Goal: Contribute content: Contribute content

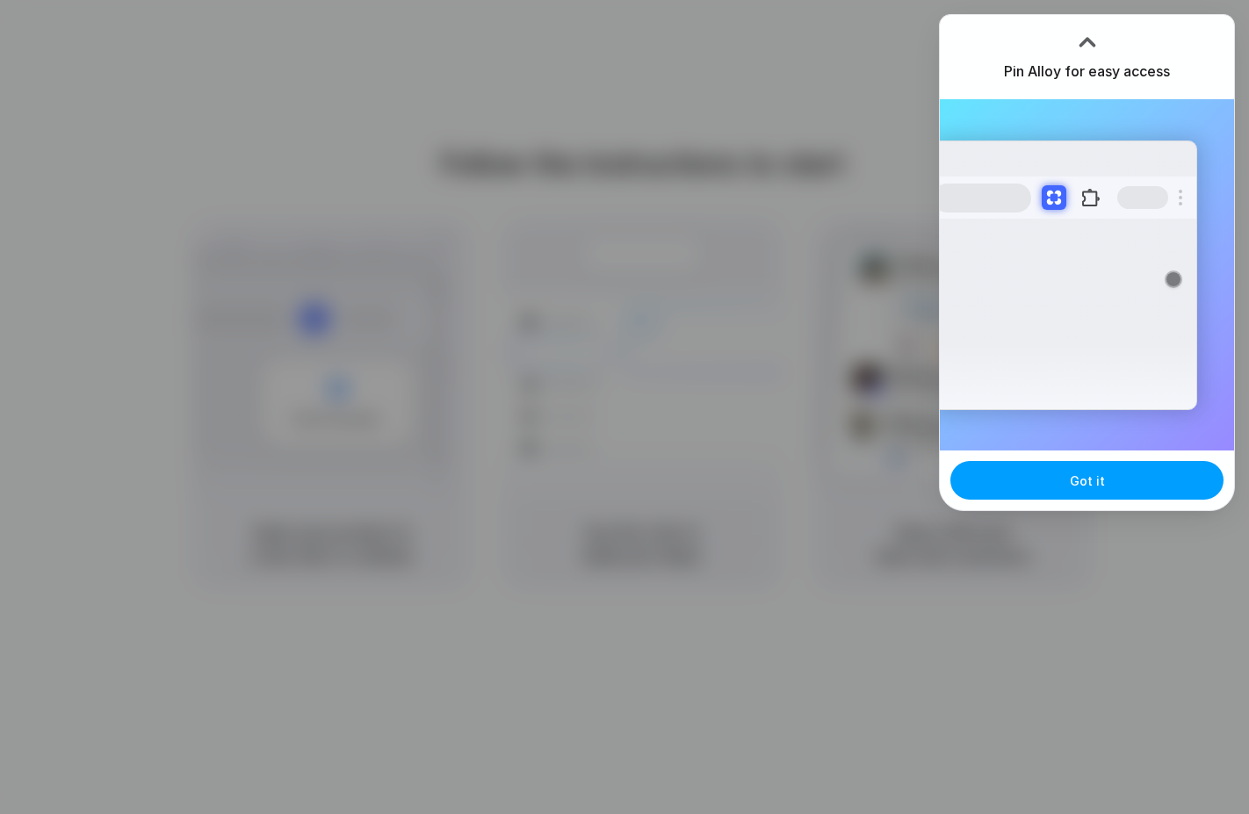
click at [1086, 486] on span "Got it" at bounding box center [1086, 481] width 35 height 18
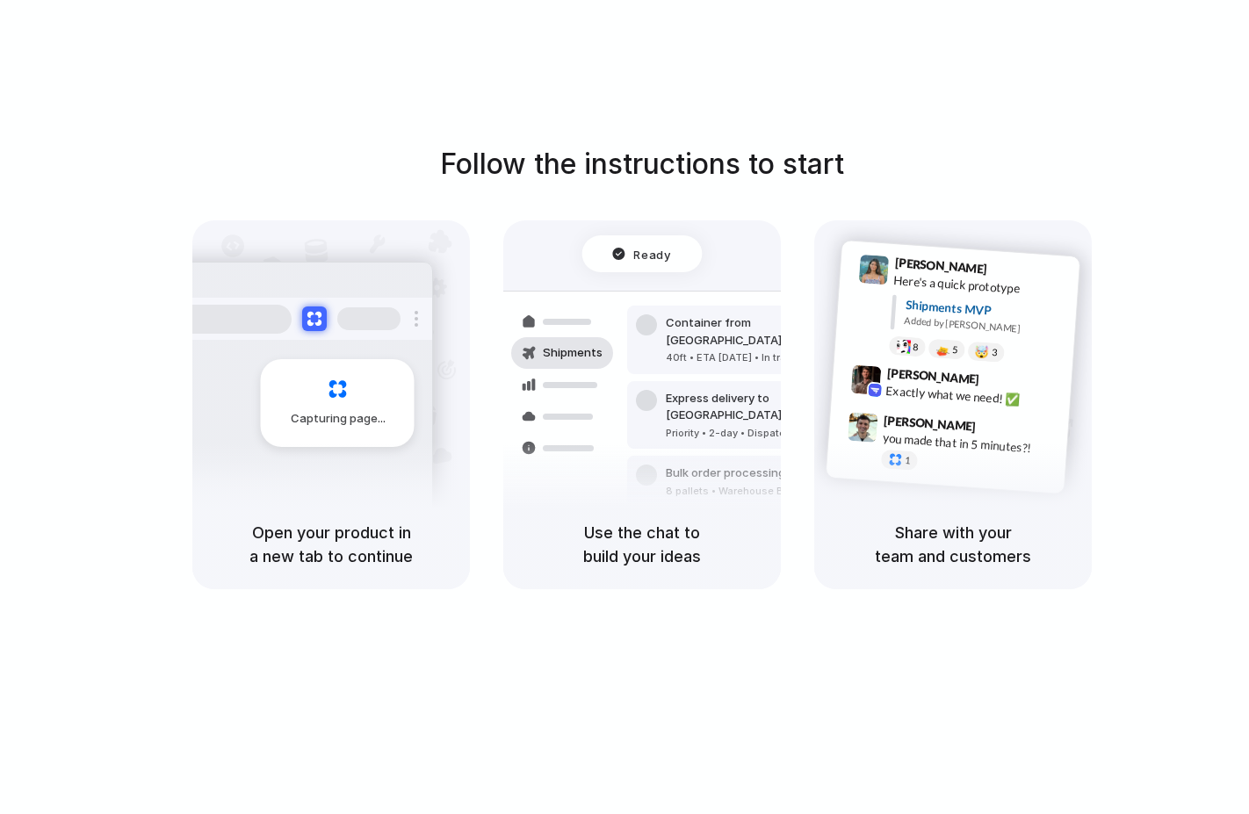
click at [363, 402] on div "Capturing page" at bounding box center [338, 403] width 154 height 88
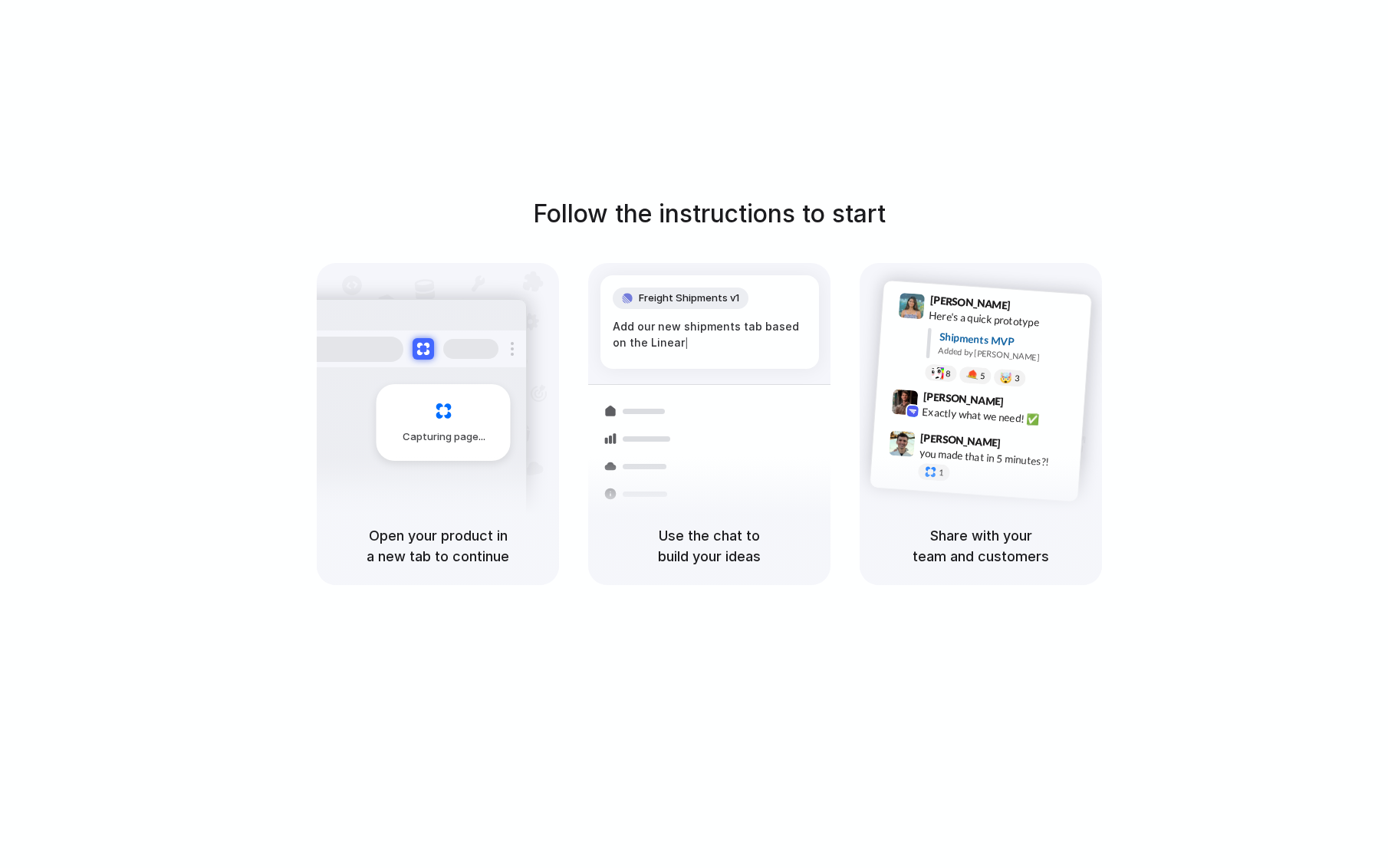
click at [440, 477] on div "Capturing page" at bounding box center [411, 417] width 231 height 236
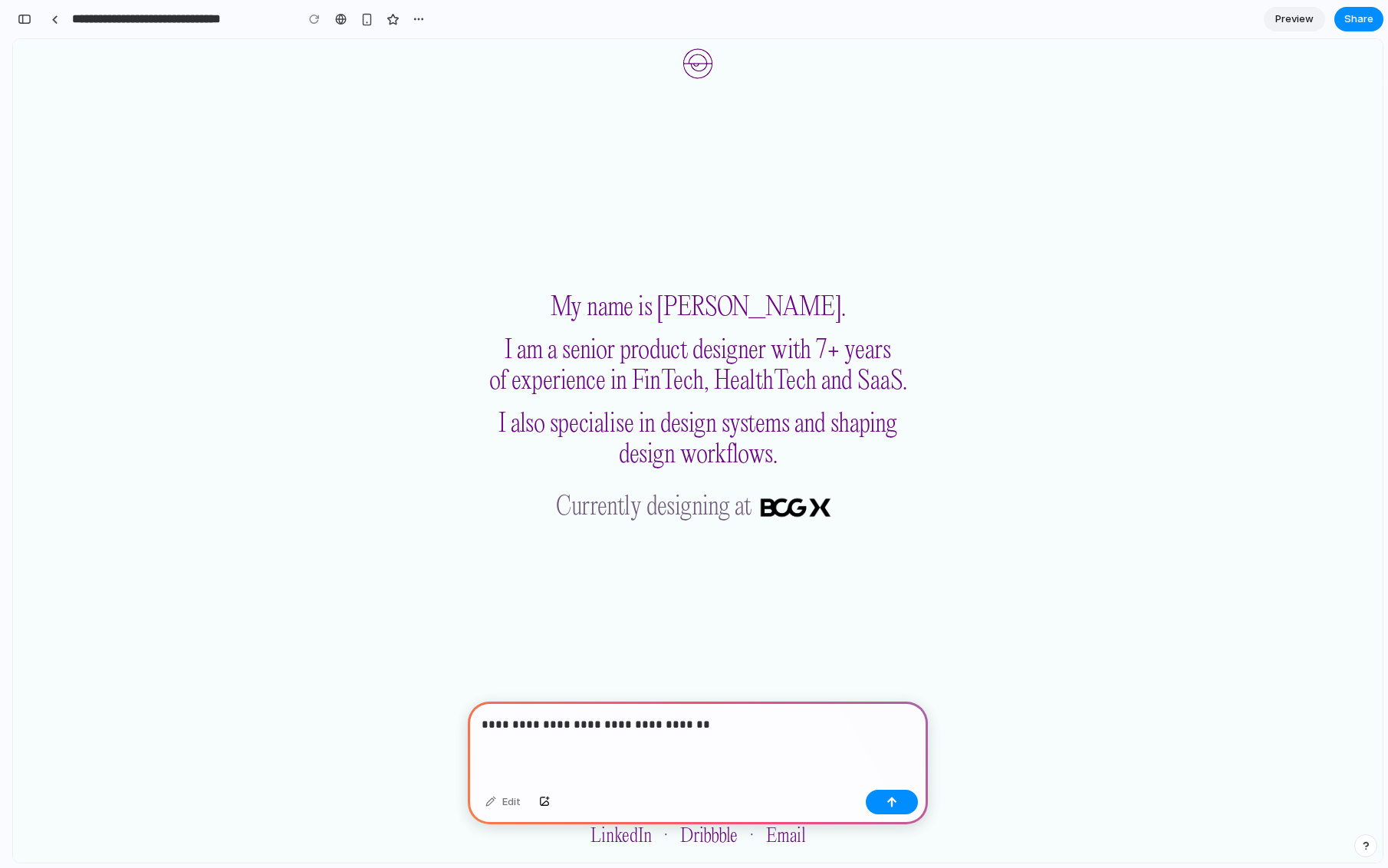
click at [513, 727] on p "**********" at bounding box center [697, 724] width 432 height 18
click at [694, 727] on p "**********" at bounding box center [697, 724] width 432 height 18
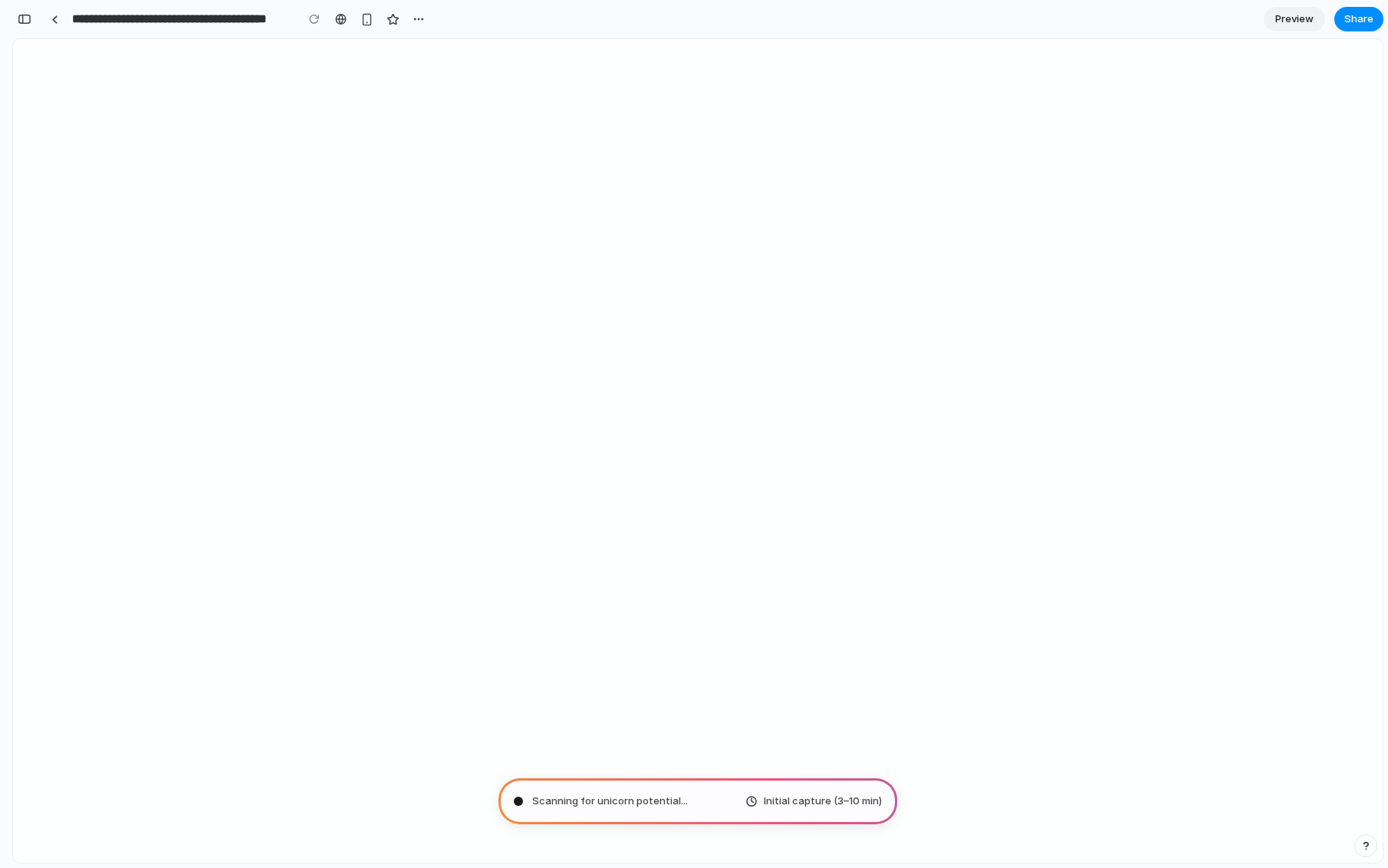
type input "**********"
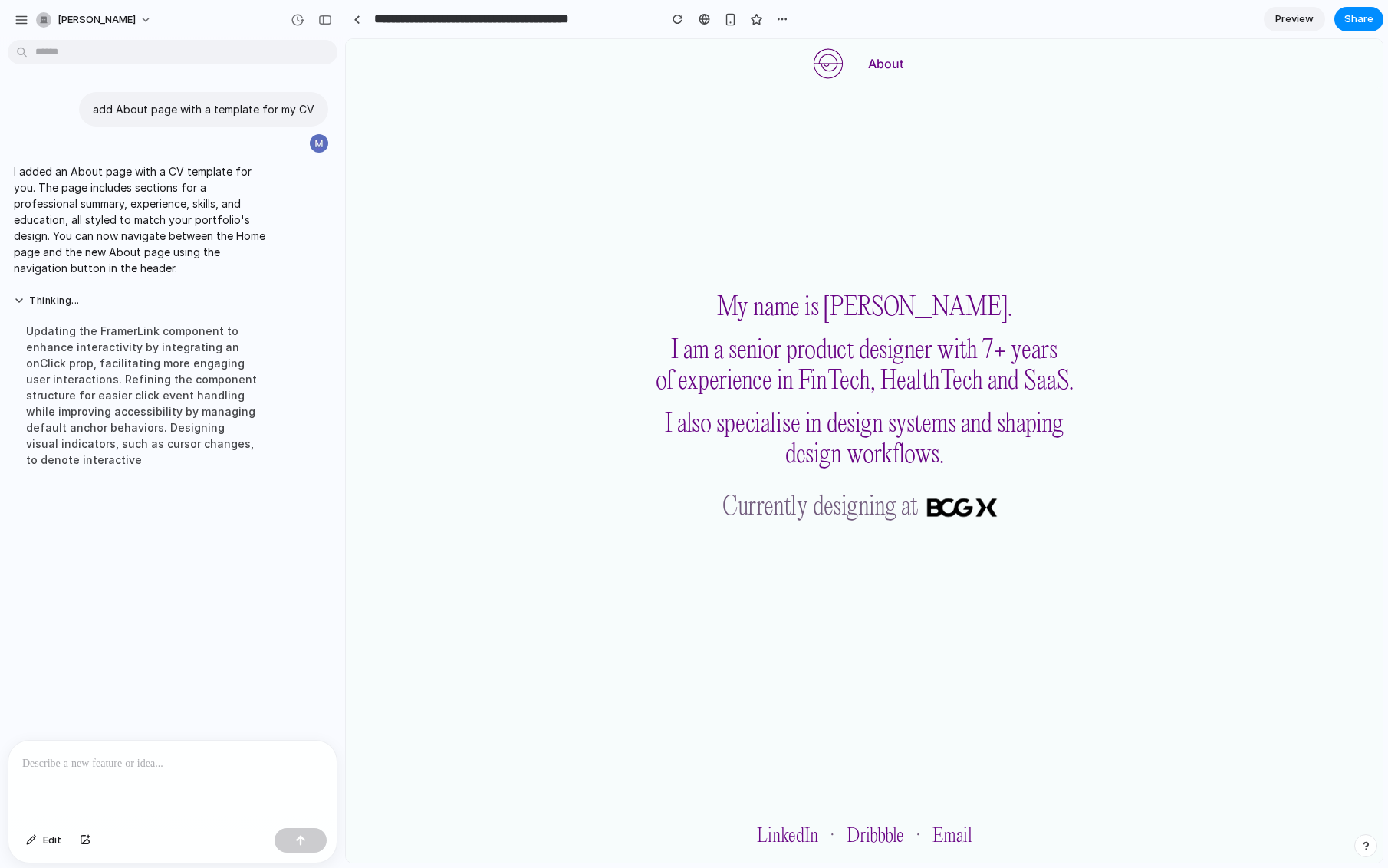
click at [887, 65] on button "About" at bounding box center [886, 64] width 59 height 28
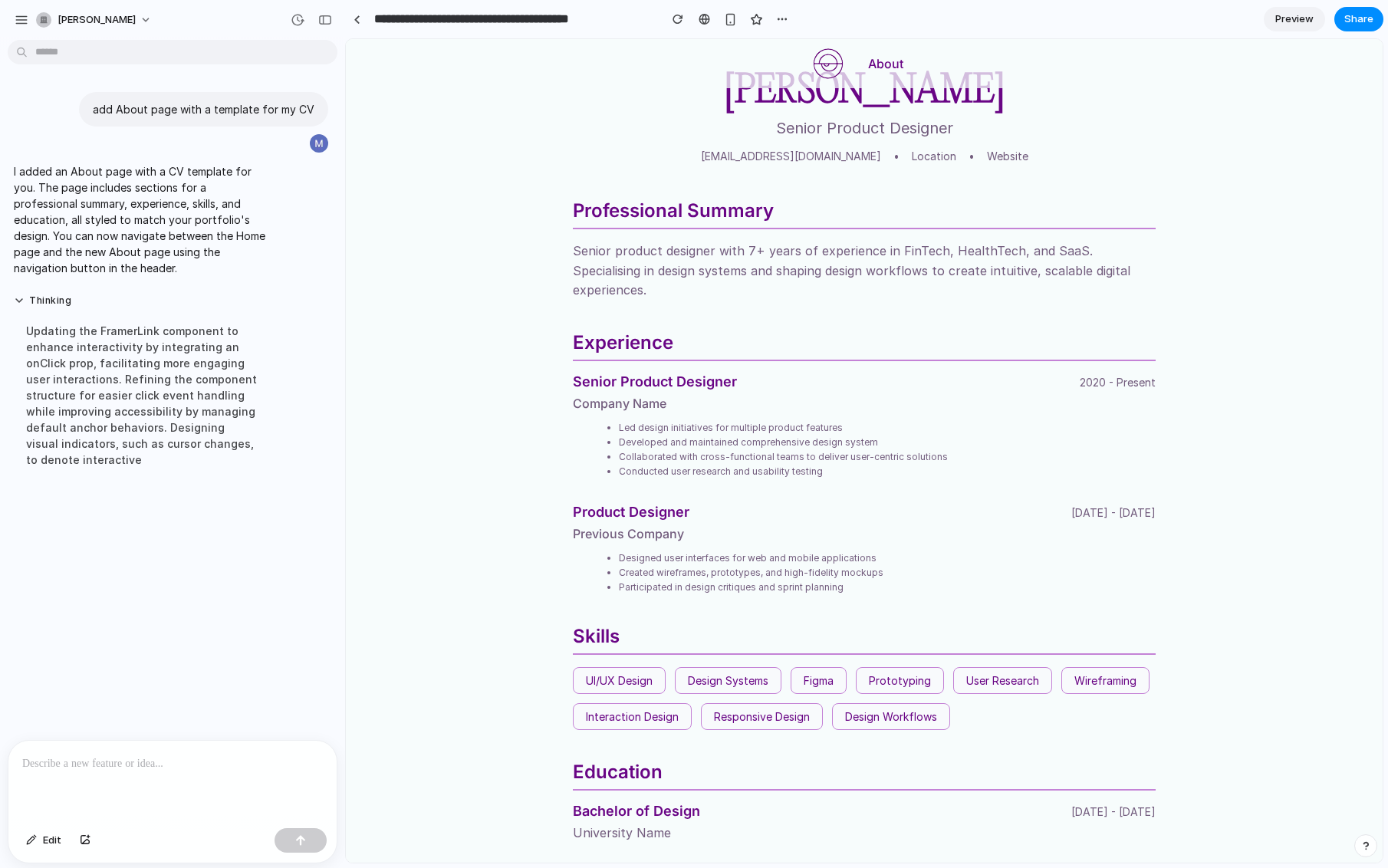
click at [885, 63] on button "About" at bounding box center [886, 64] width 59 height 28
click at [820, 61] on img at bounding box center [828, 63] width 31 height 31
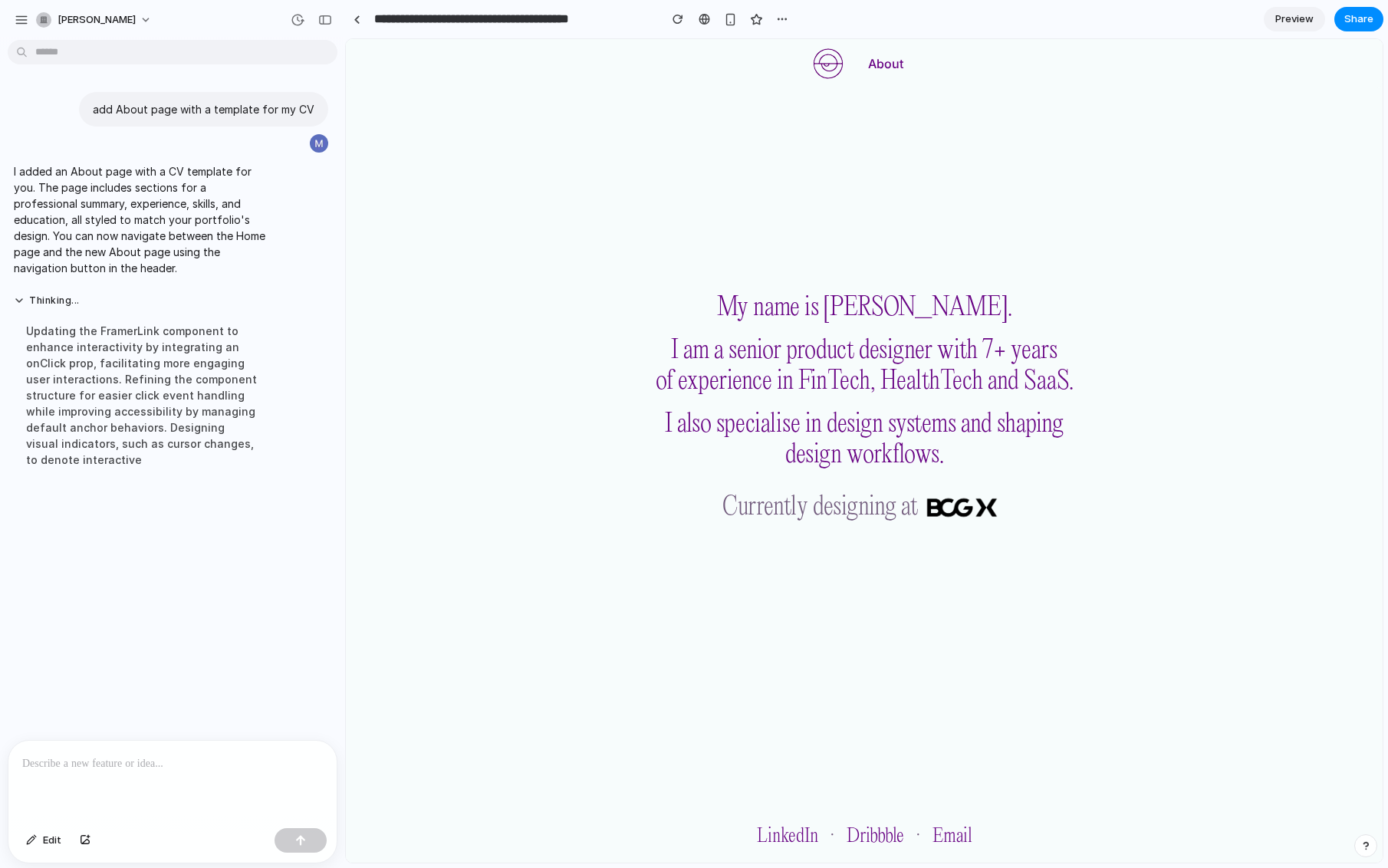
click at [889, 61] on button "About" at bounding box center [886, 64] width 59 height 28
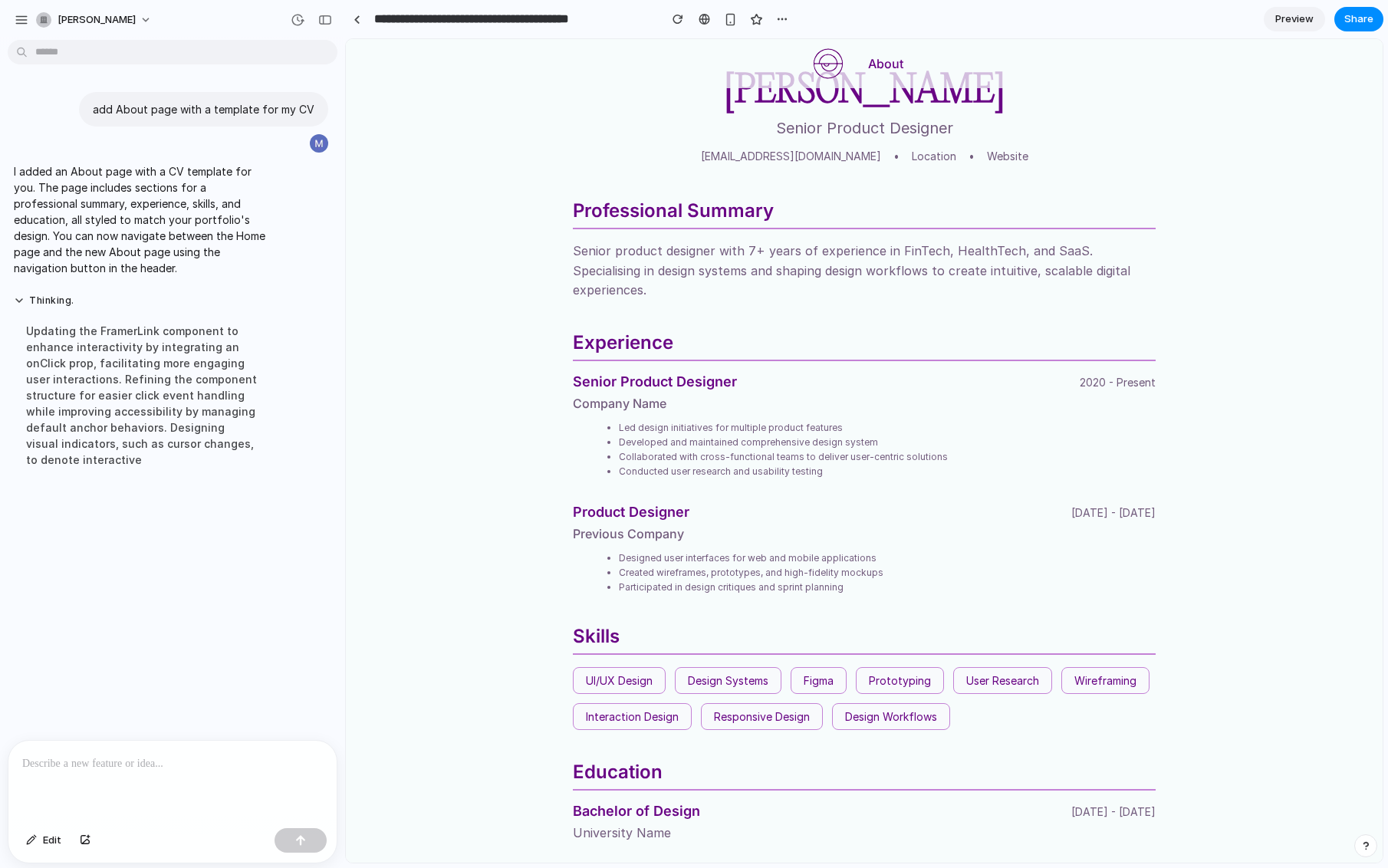
click at [839, 64] on img at bounding box center [828, 63] width 31 height 31
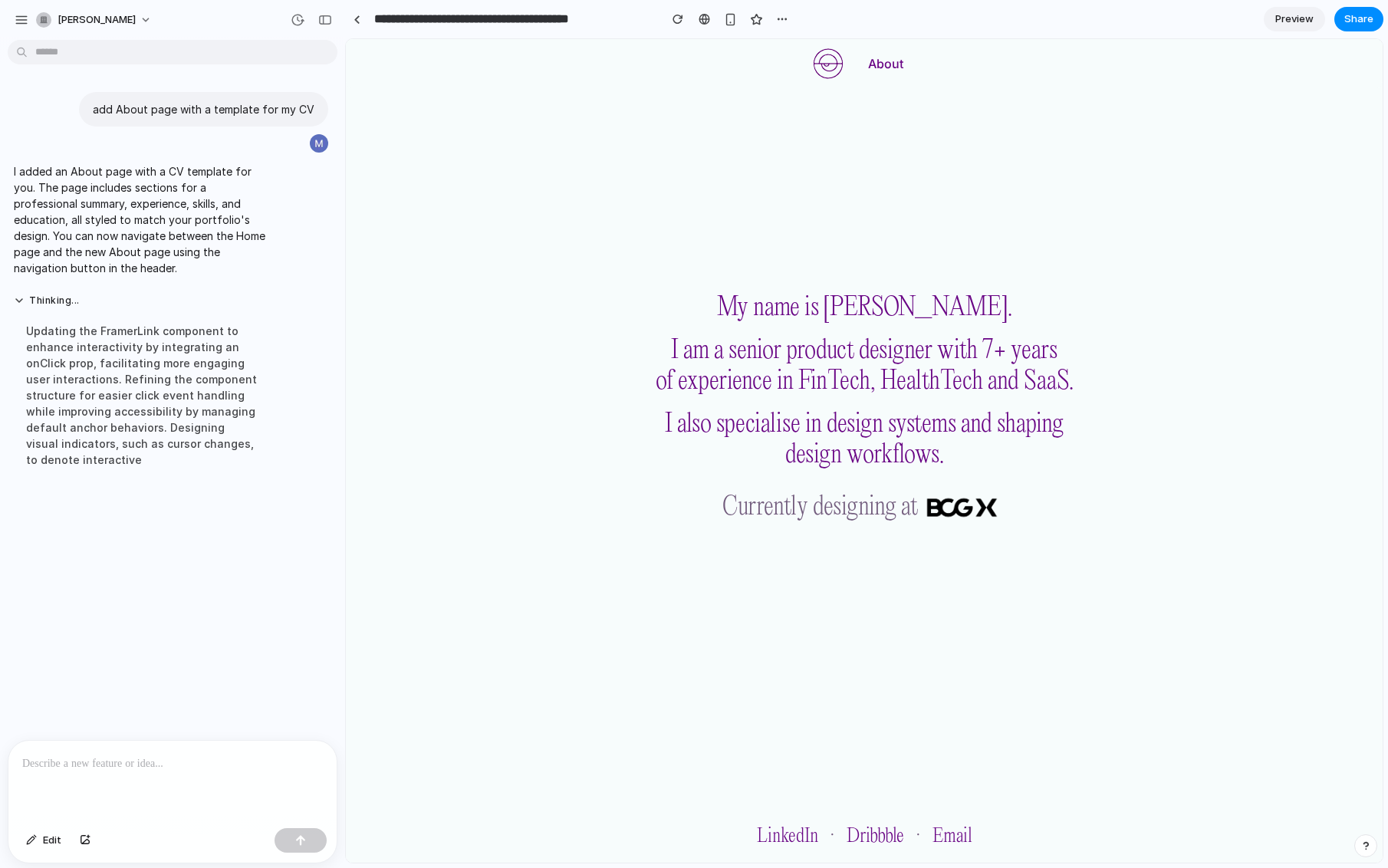
click at [896, 66] on button "About" at bounding box center [886, 64] width 59 height 28
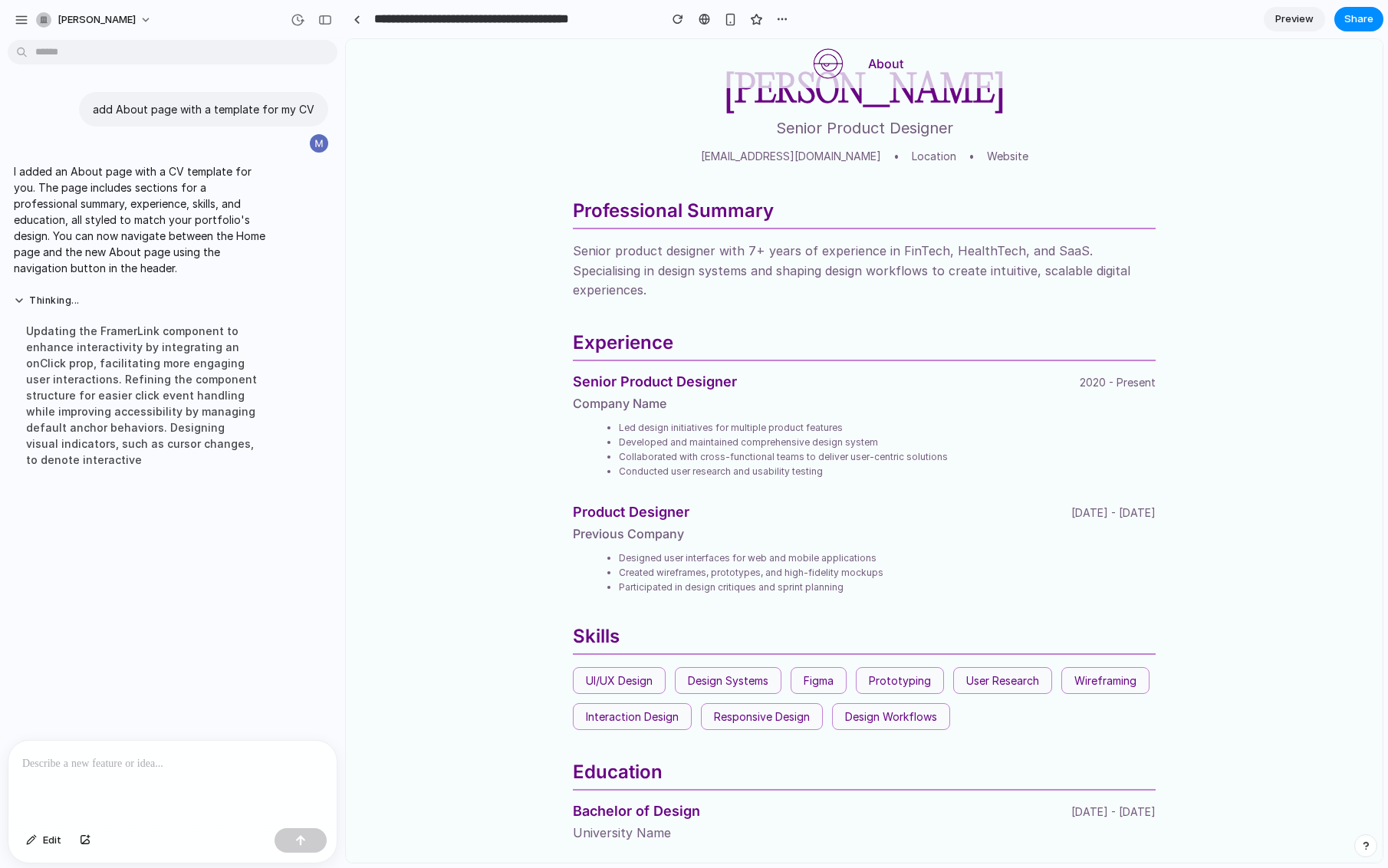
click at [832, 71] on img at bounding box center [828, 63] width 31 height 31
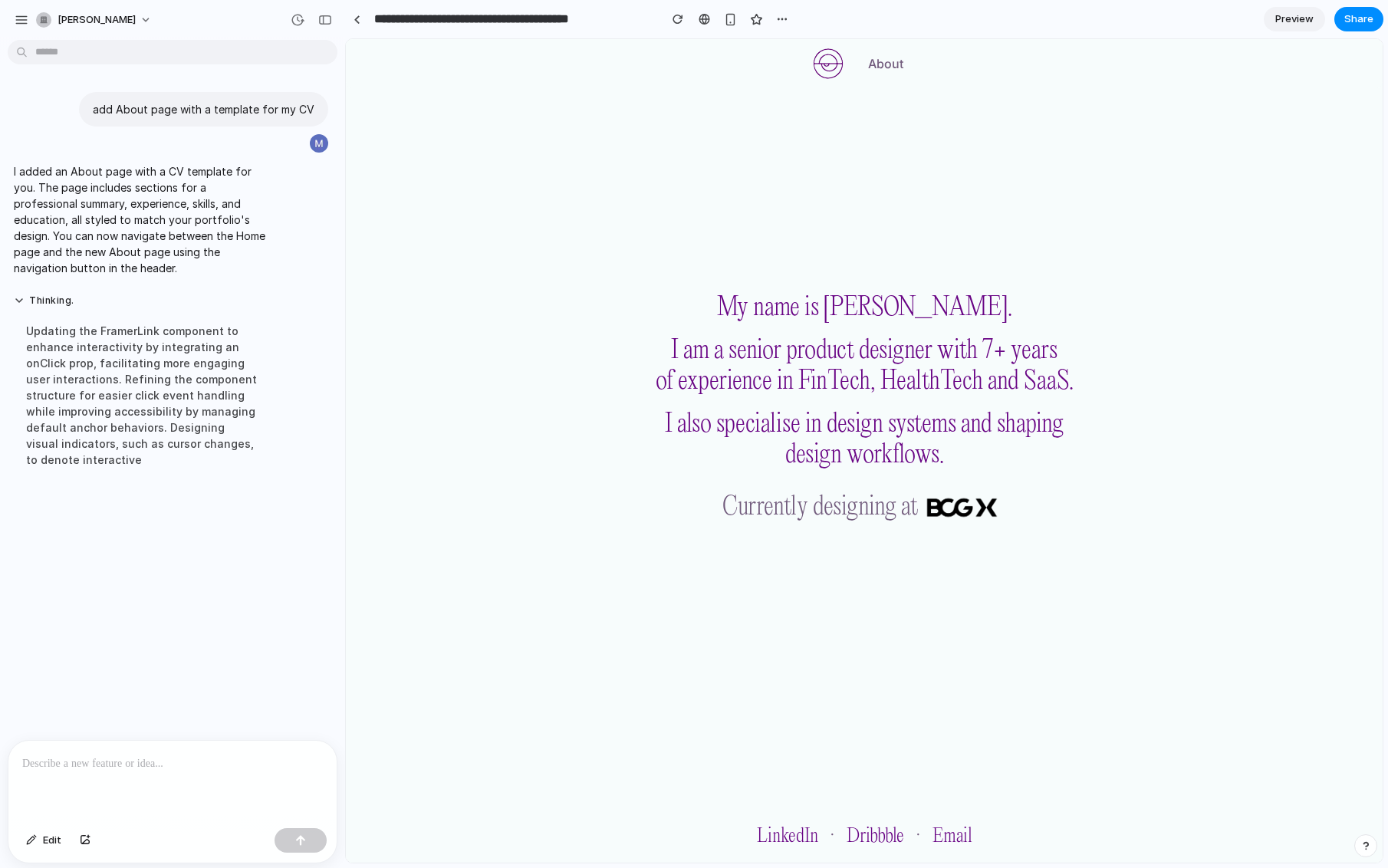
click at [839, 66] on img at bounding box center [828, 63] width 31 height 31
click at [901, 63] on button "About" at bounding box center [886, 64] width 59 height 28
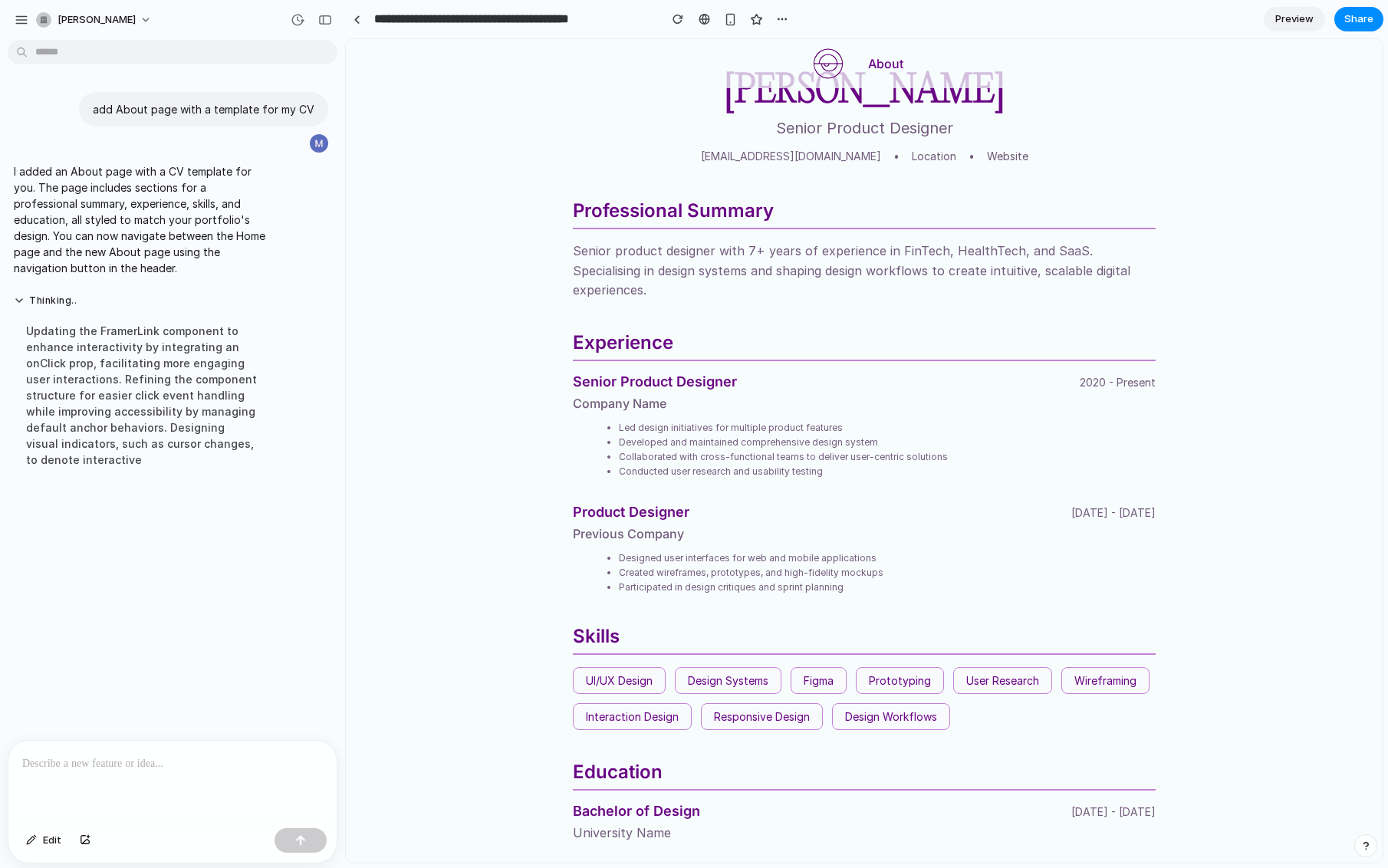
scroll to position [23, 0]
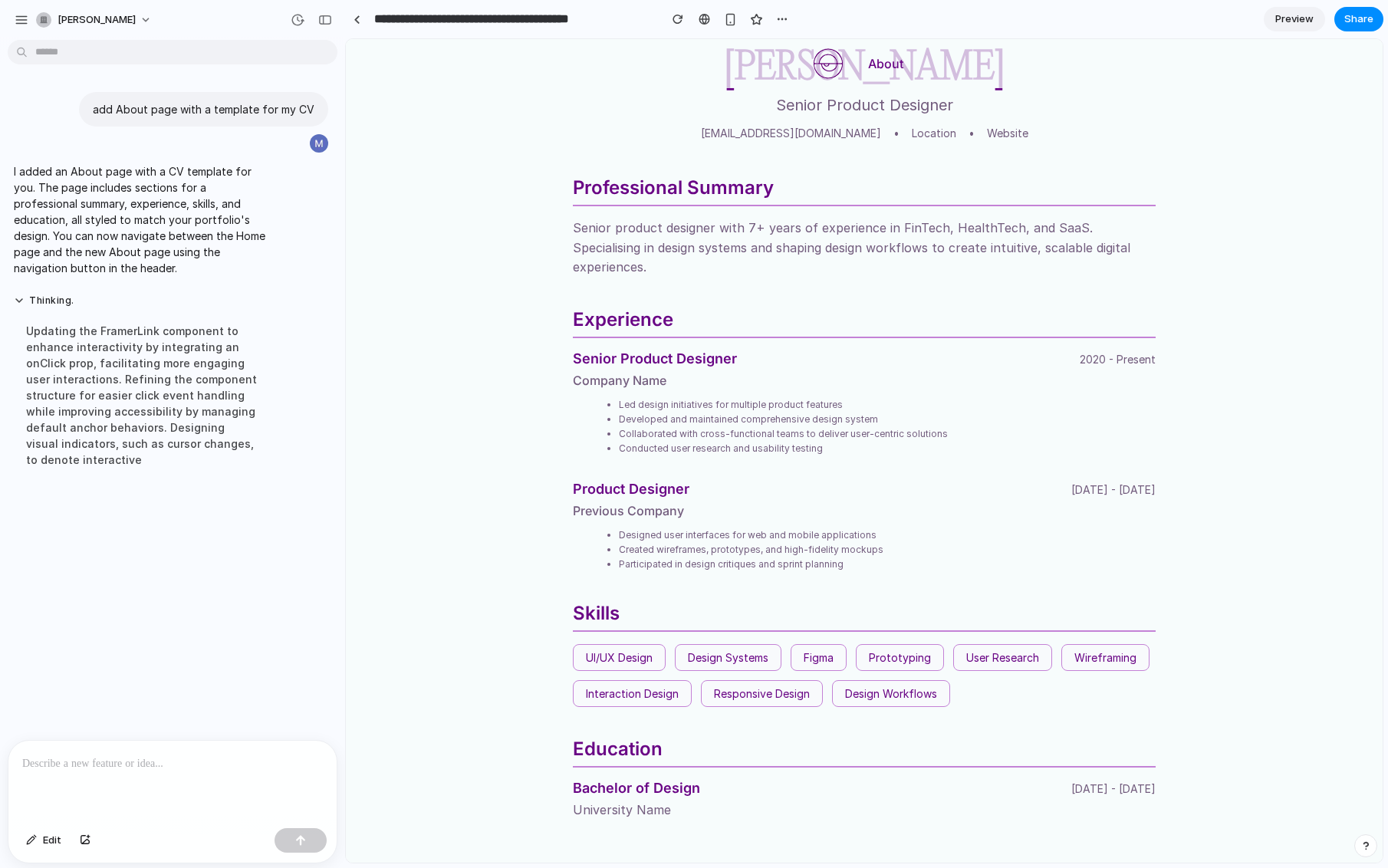
click at [1279, 24] on span "Preview" at bounding box center [1295, 19] width 38 height 16
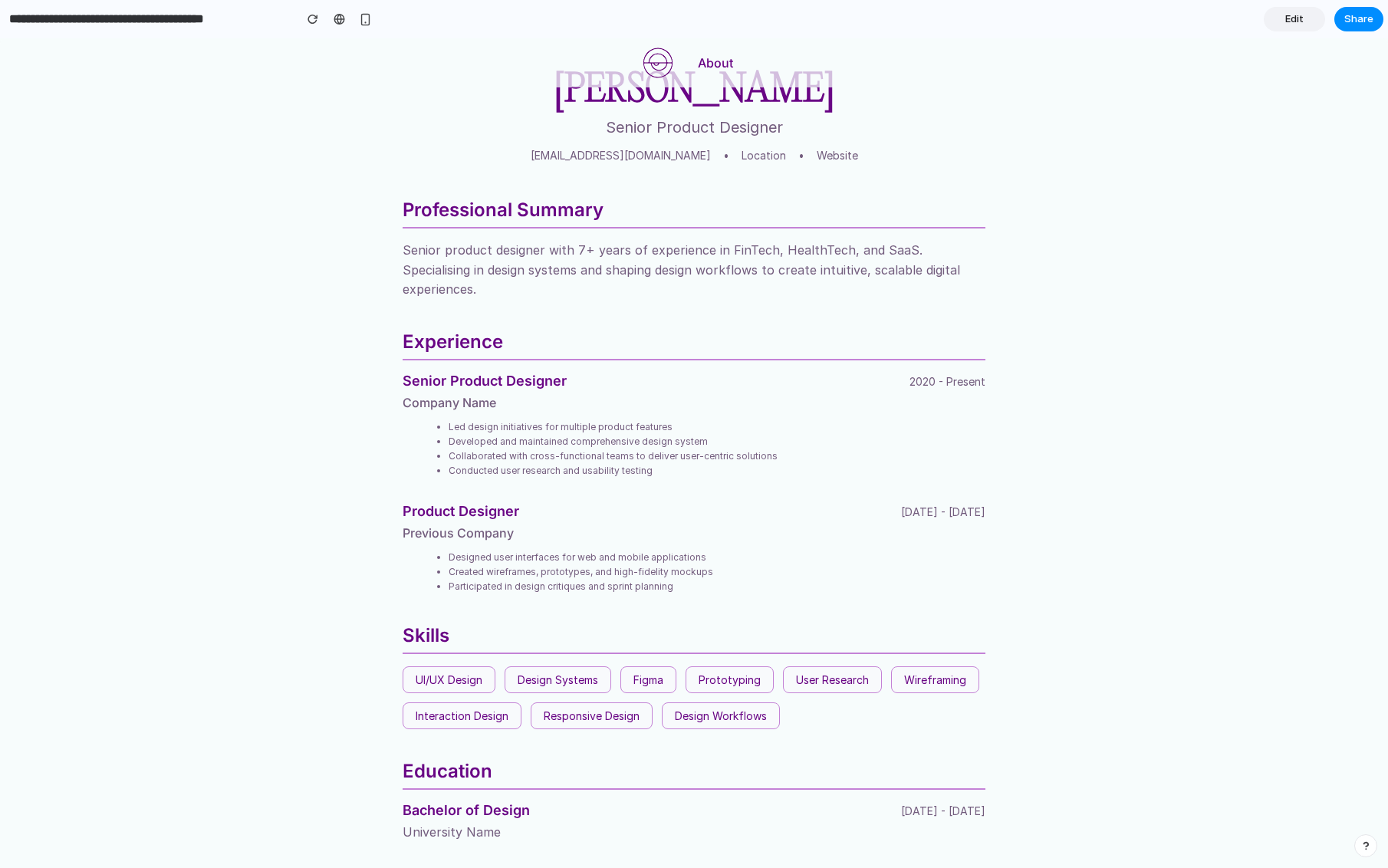
click at [664, 63] on img at bounding box center [658, 62] width 31 height 31
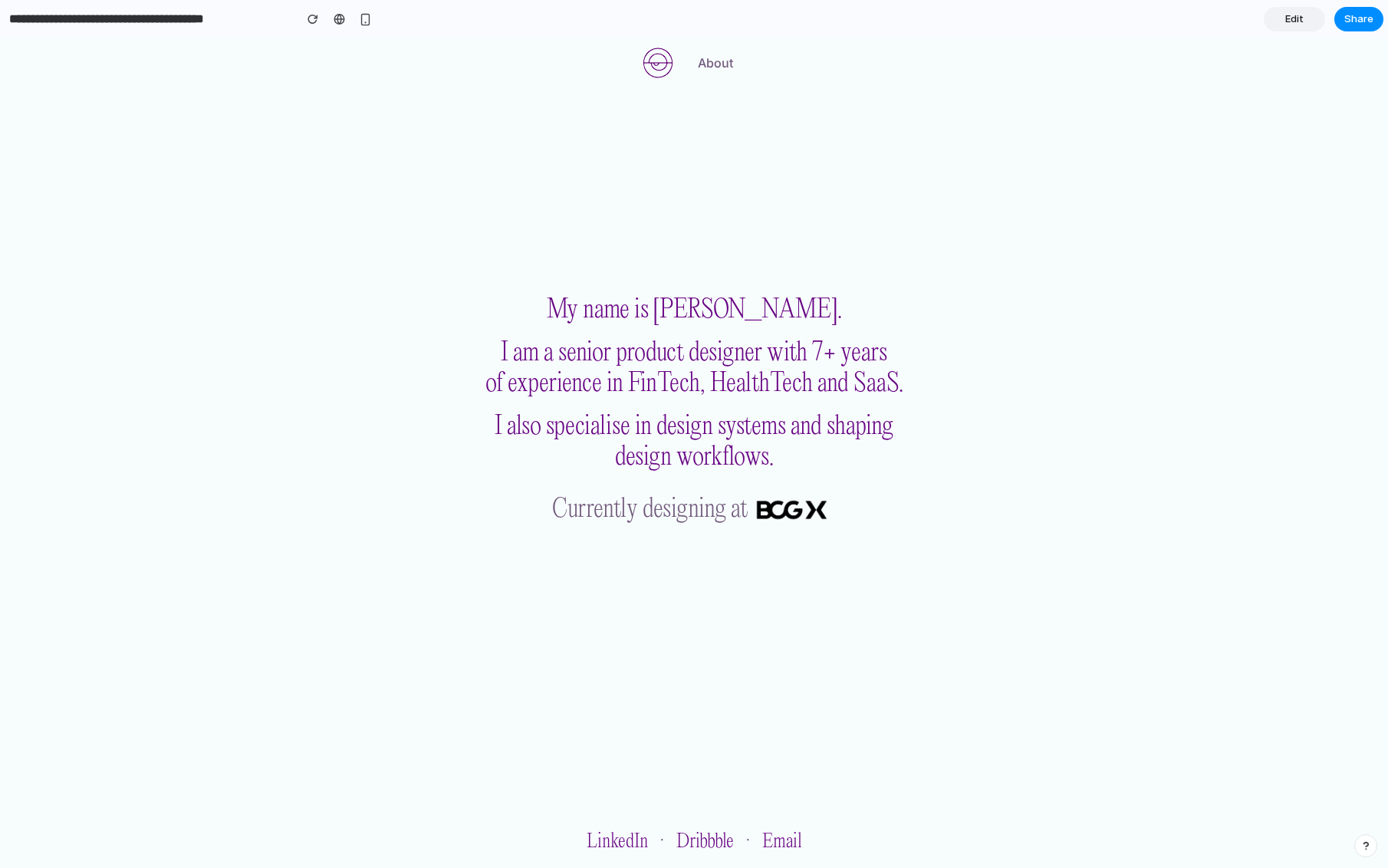
click at [1304, 23] on link "Edit" at bounding box center [1295, 19] width 61 height 24
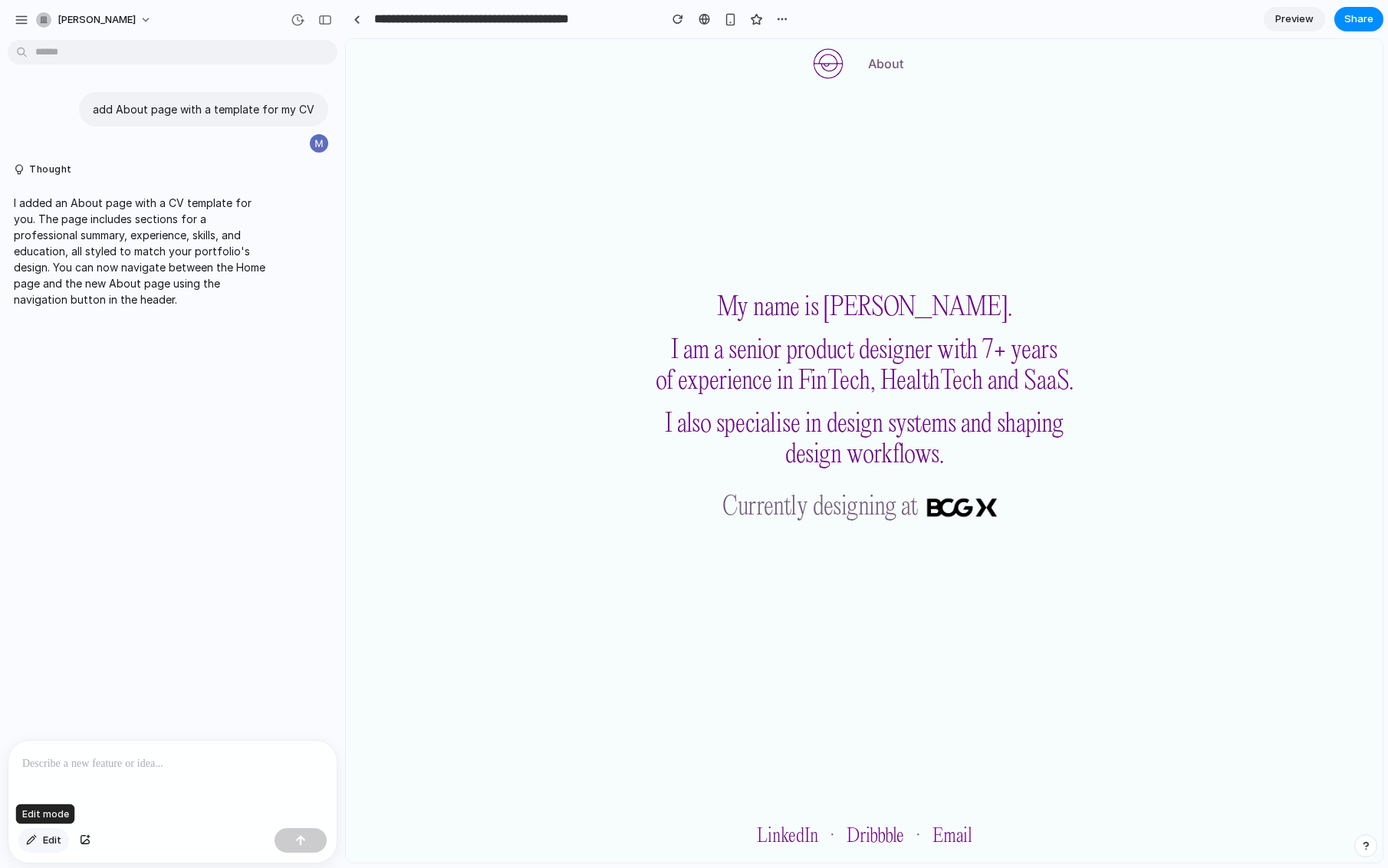
click at [53, 839] on span "Edit" at bounding box center [52, 841] width 18 height 16
click at [883, 70] on div at bounding box center [865, 451] width 1036 height 823
click at [751, 98] on p at bounding box center [765, 100] width 114 height 18
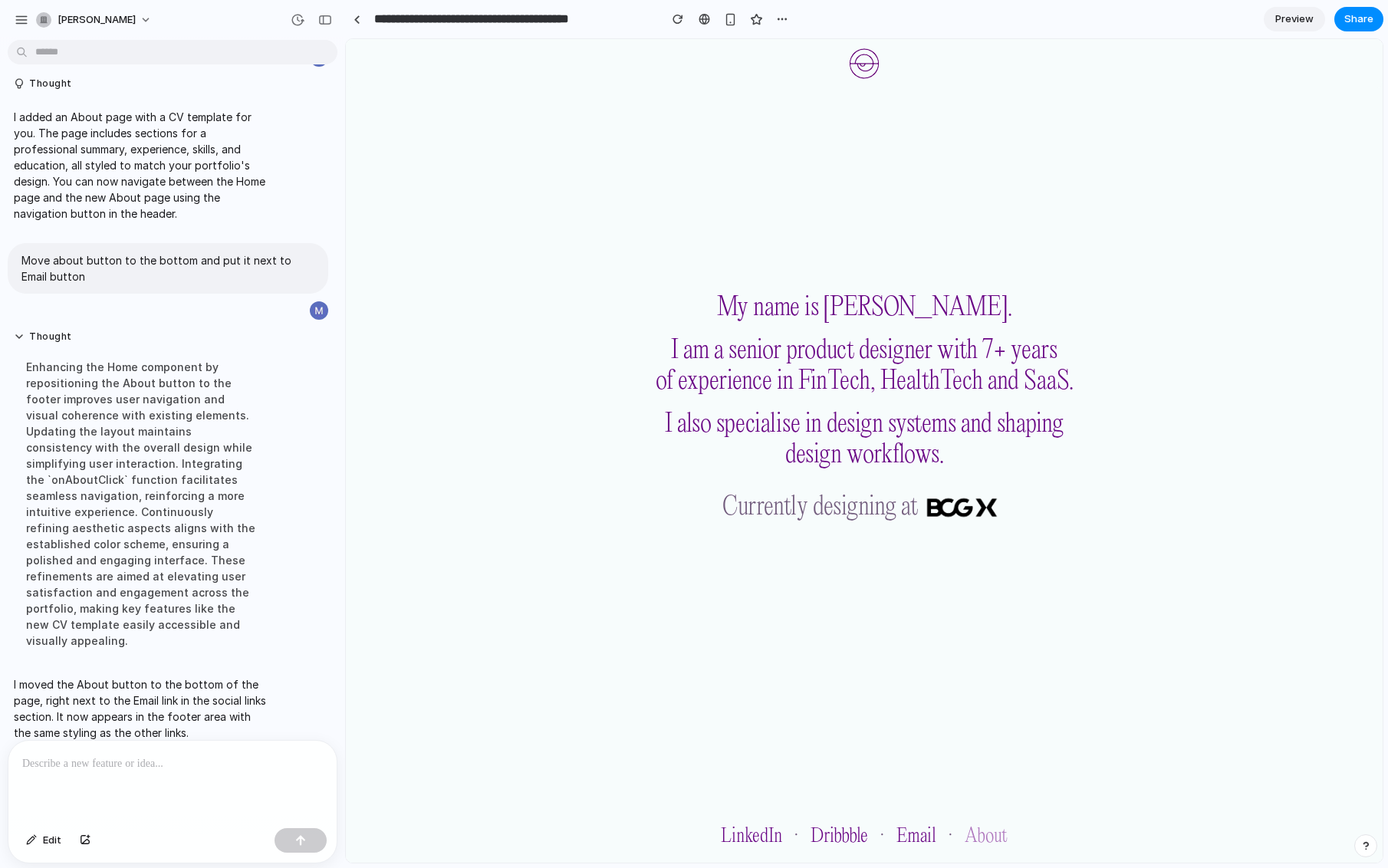
click at [984, 833] on link "About" at bounding box center [986, 837] width 43 height 22
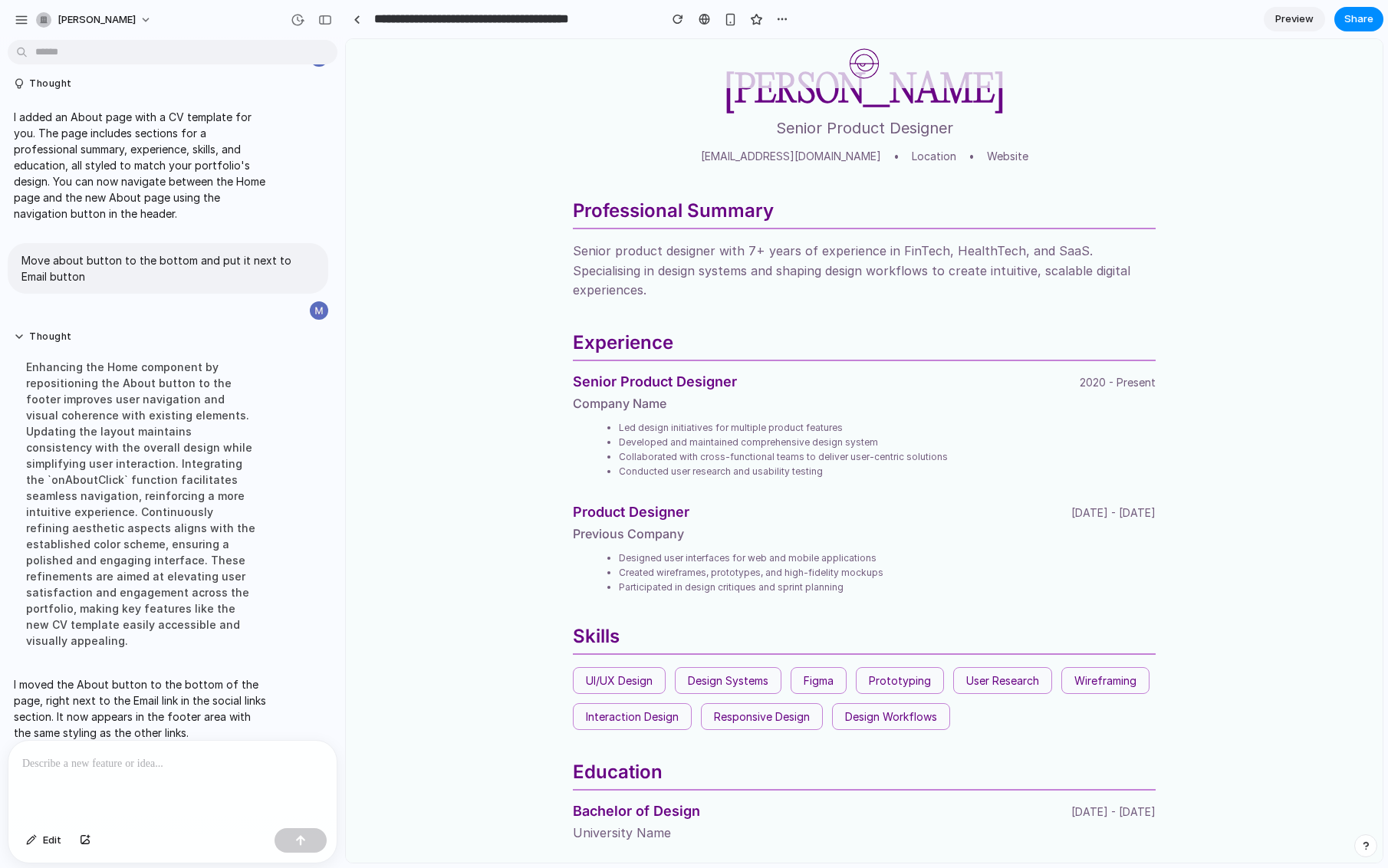
click at [859, 65] on img at bounding box center [864, 63] width 31 height 31
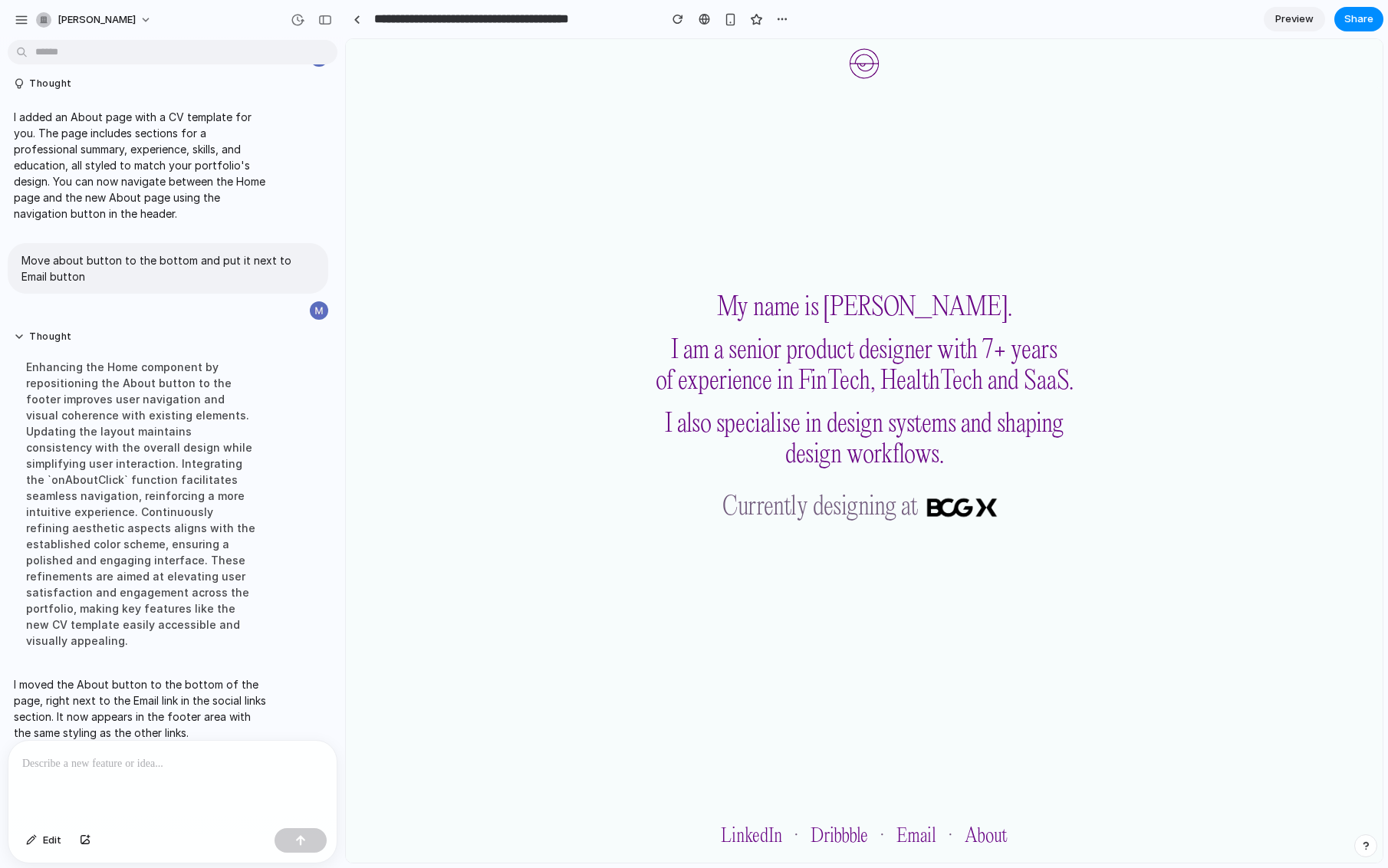
click at [958, 506] on img at bounding box center [962, 507] width 88 height 37
click at [1300, 24] on span "Preview" at bounding box center [1295, 19] width 38 height 16
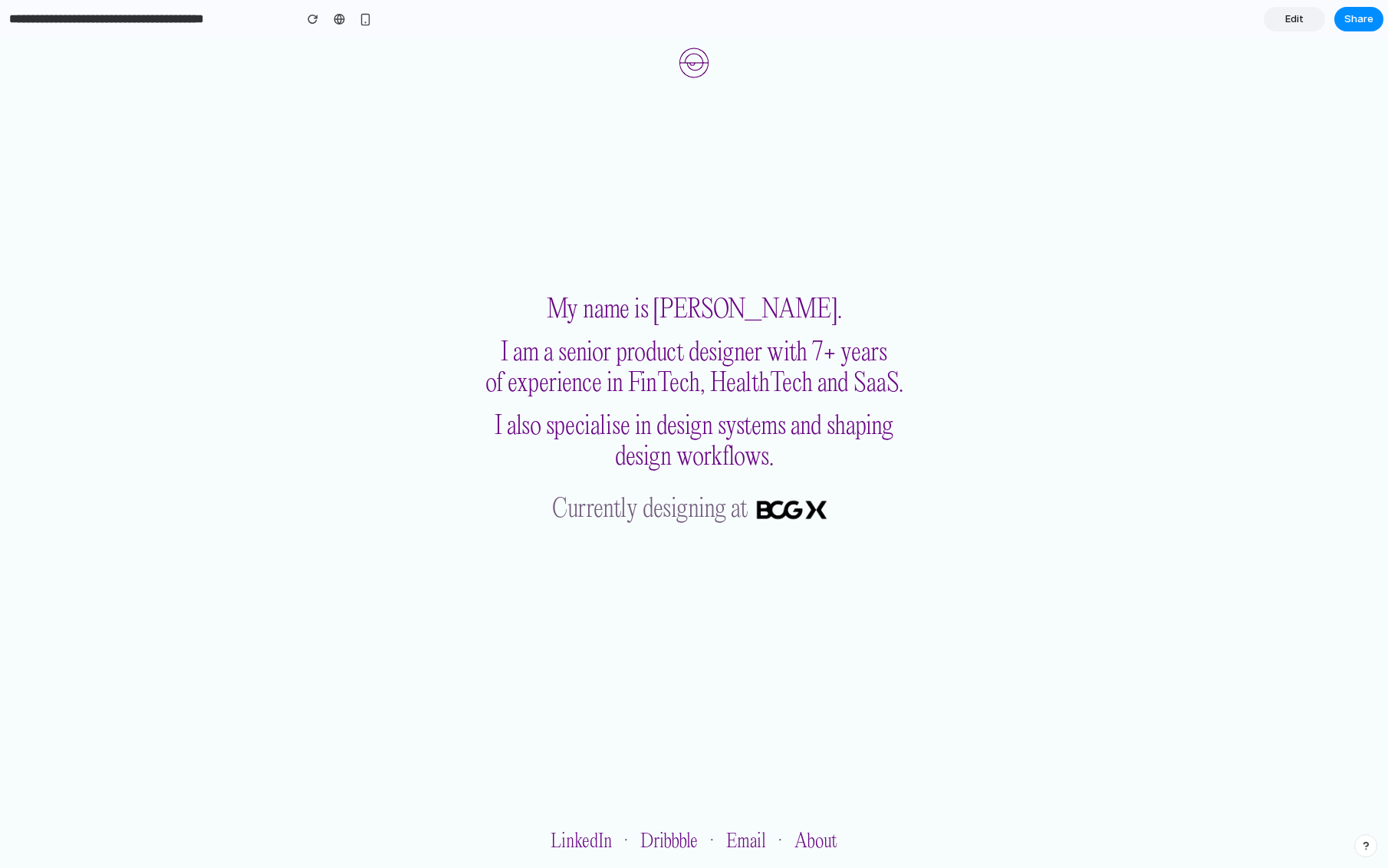
click at [784, 508] on img at bounding box center [791, 510] width 88 height 37
click at [799, 515] on img at bounding box center [791, 510] width 88 height 37
click at [662, 837] on link "Dribbble" at bounding box center [669, 842] width 58 height 22
click at [607, 843] on link "LinkedIn" at bounding box center [581, 842] width 61 height 22
click at [818, 845] on link "About" at bounding box center [816, 842] width 43 height 22
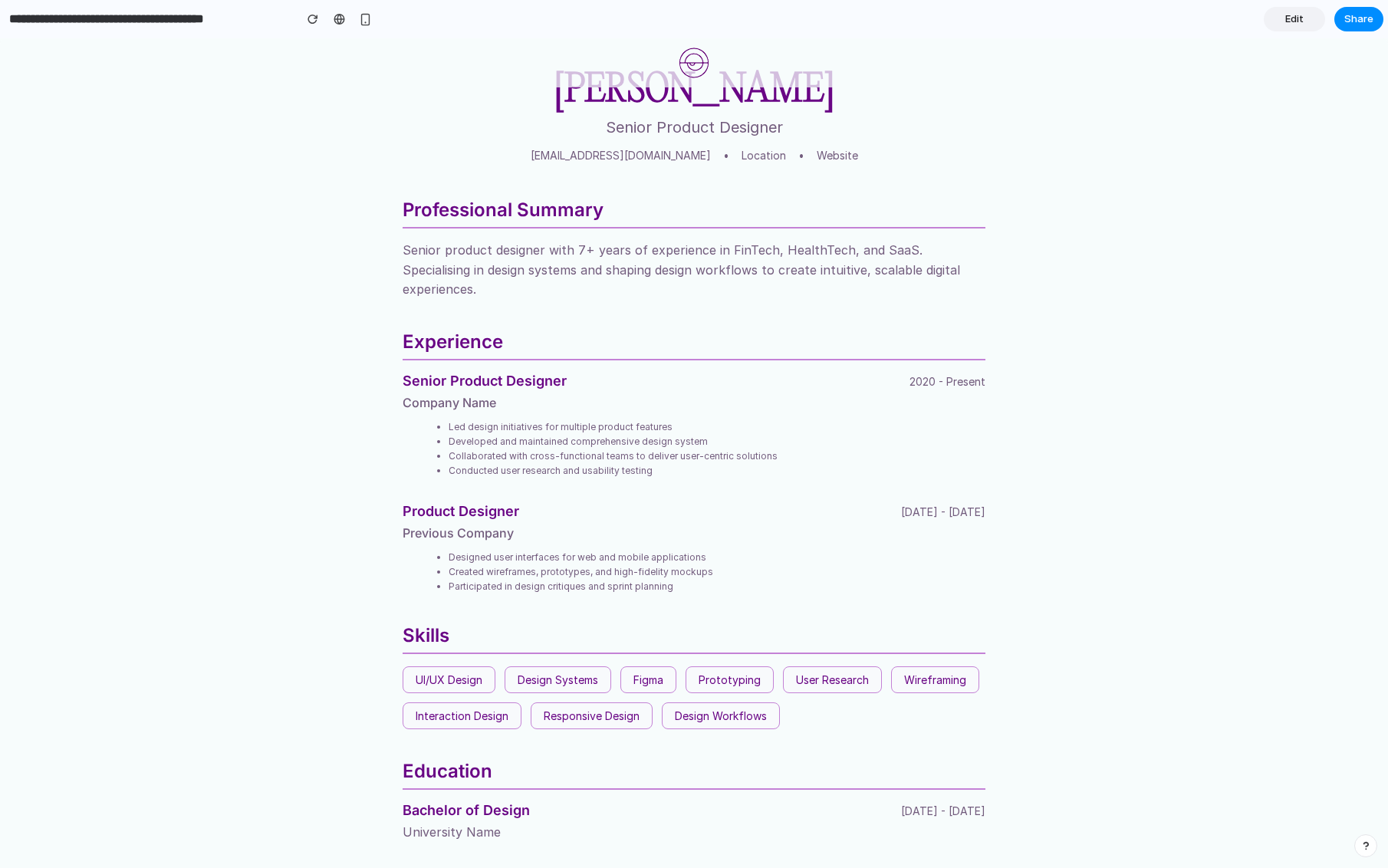
click at [692, 65] on img at bounding box center [694, 62] width 31 height 31
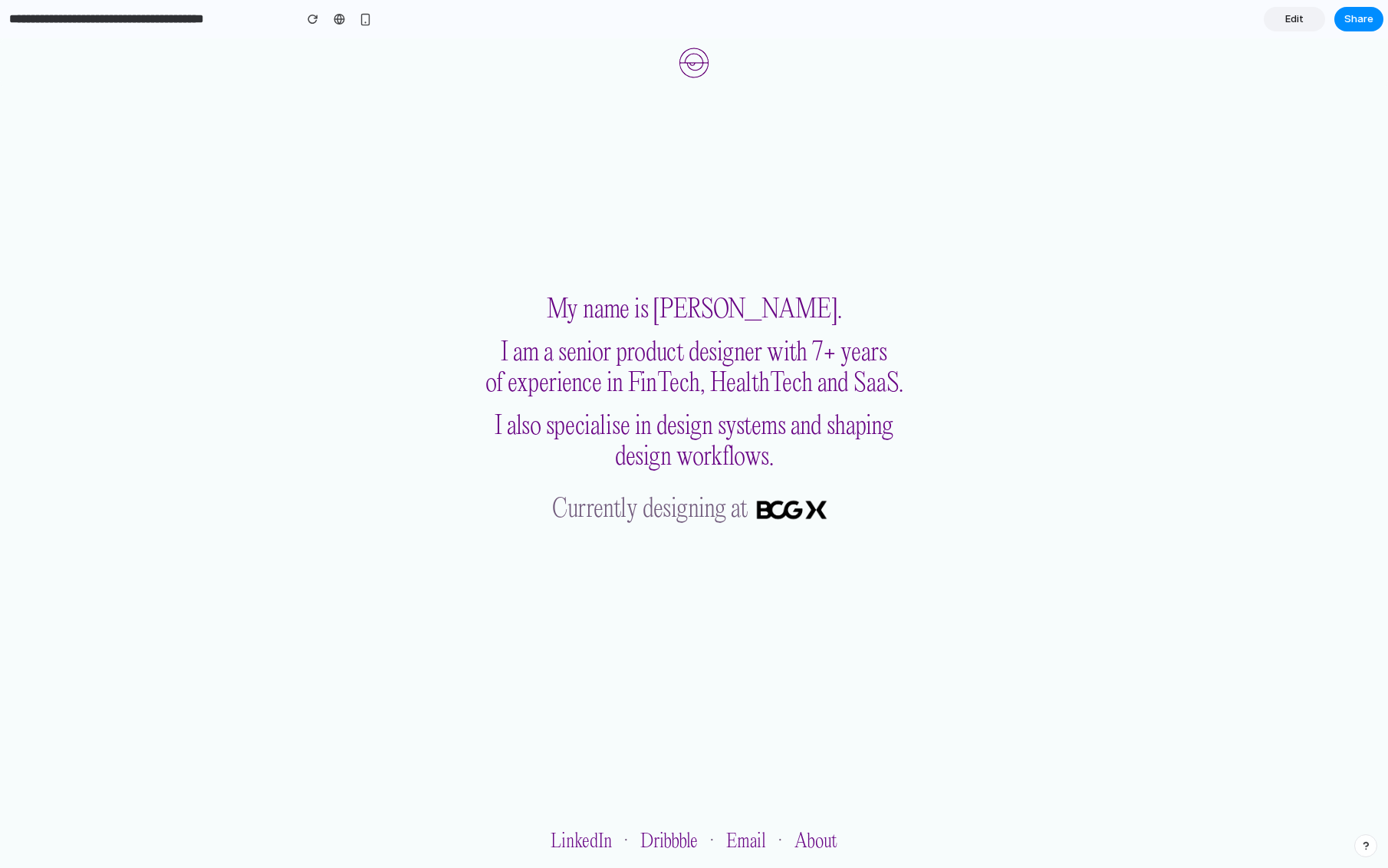
click at [1292, 20] on span "Edit" at bounding box center [1295, 19] width 18 height 16
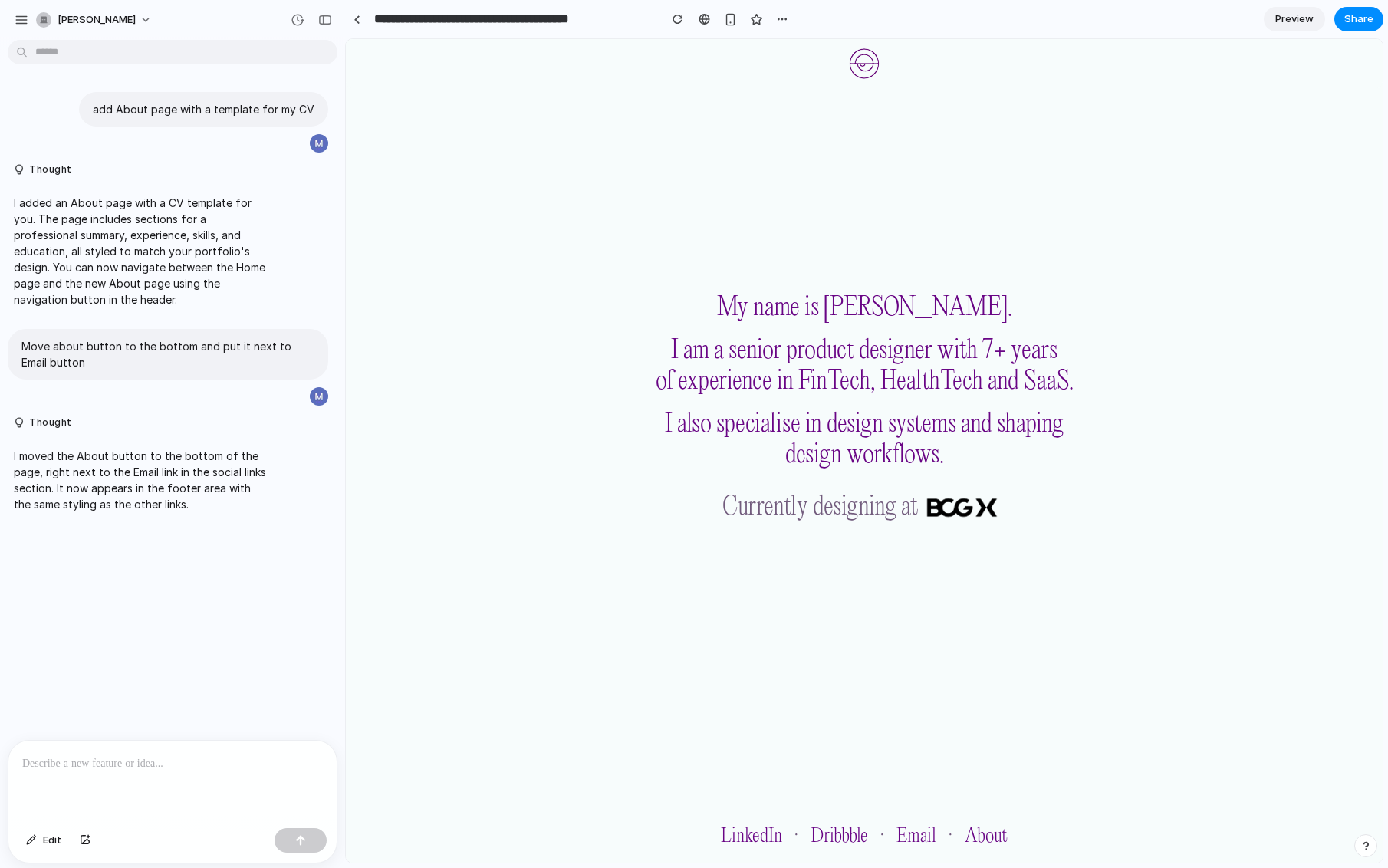
click at [69, 765] on p at bounding box center [172, 763] width 300 height 18
click at [978, 833] on link "About" at bounding box center [986, 837] width 43 height 22
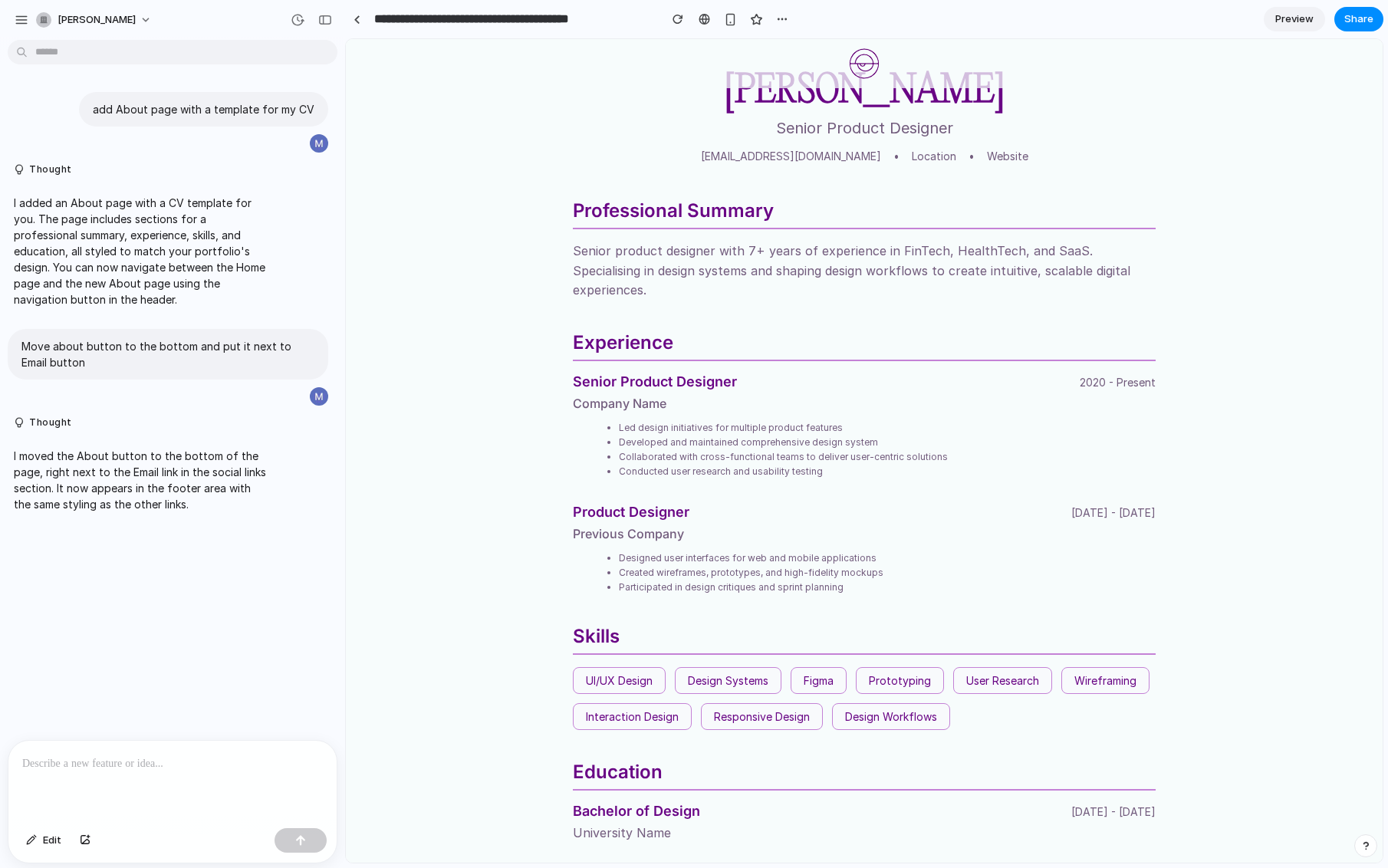
click at [200, 769] on p at bounding box center [172, 763] width 300 height 18
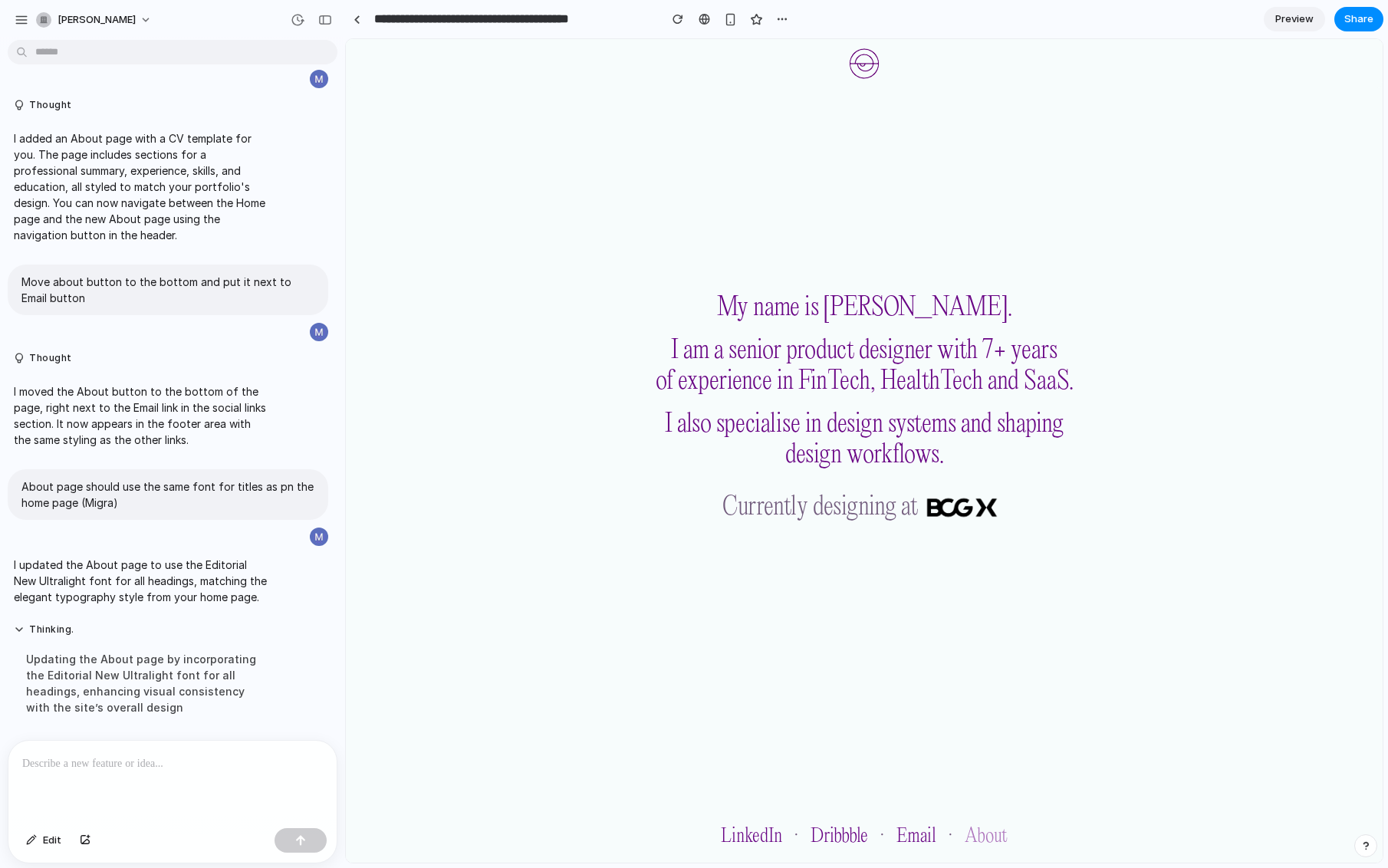
click at [992, 835] on link "About" at bounding box center [986, 837] width 43 height 22
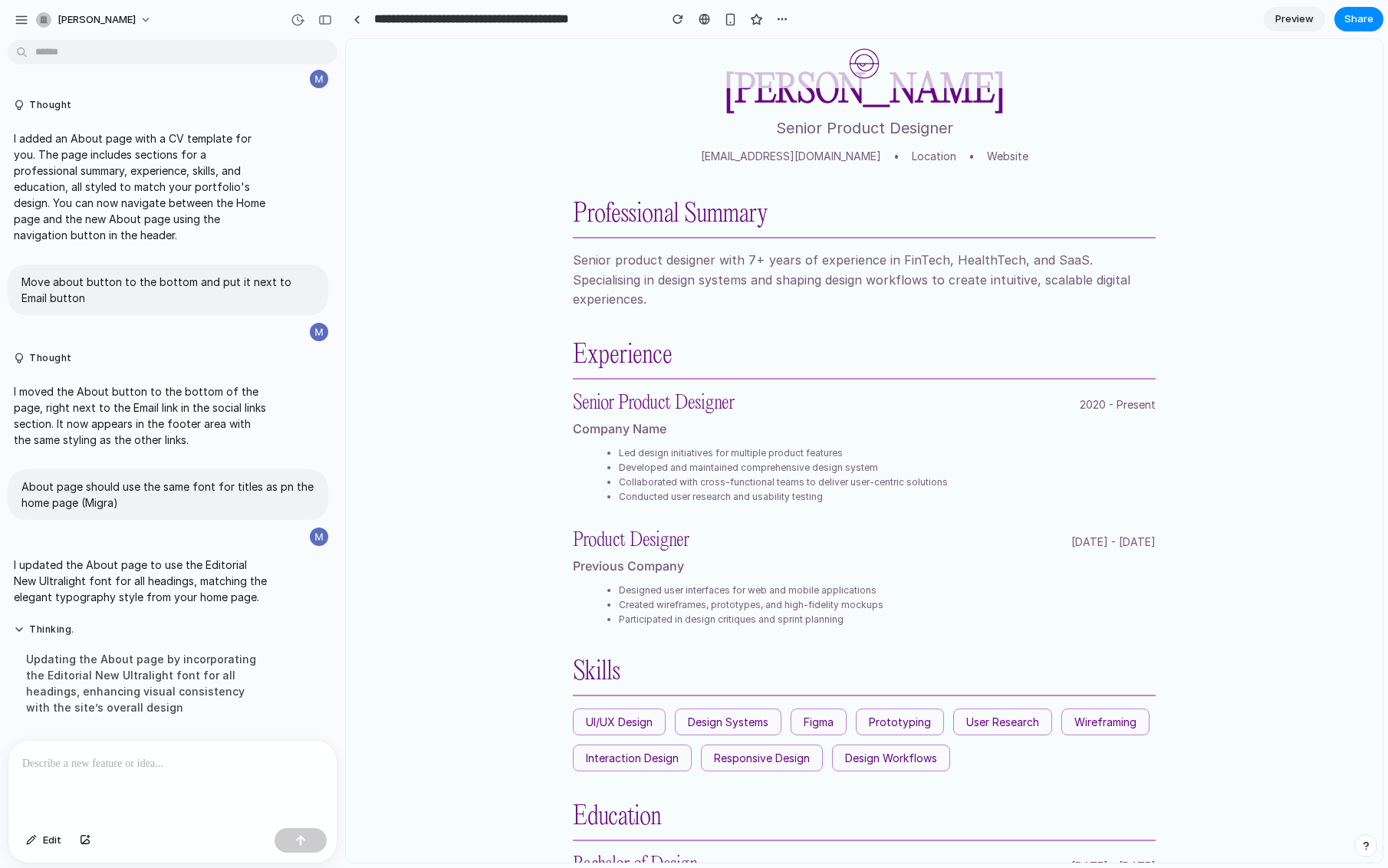
click at [859, 66] on img at bounding box center [864, 63] width 31 height 31
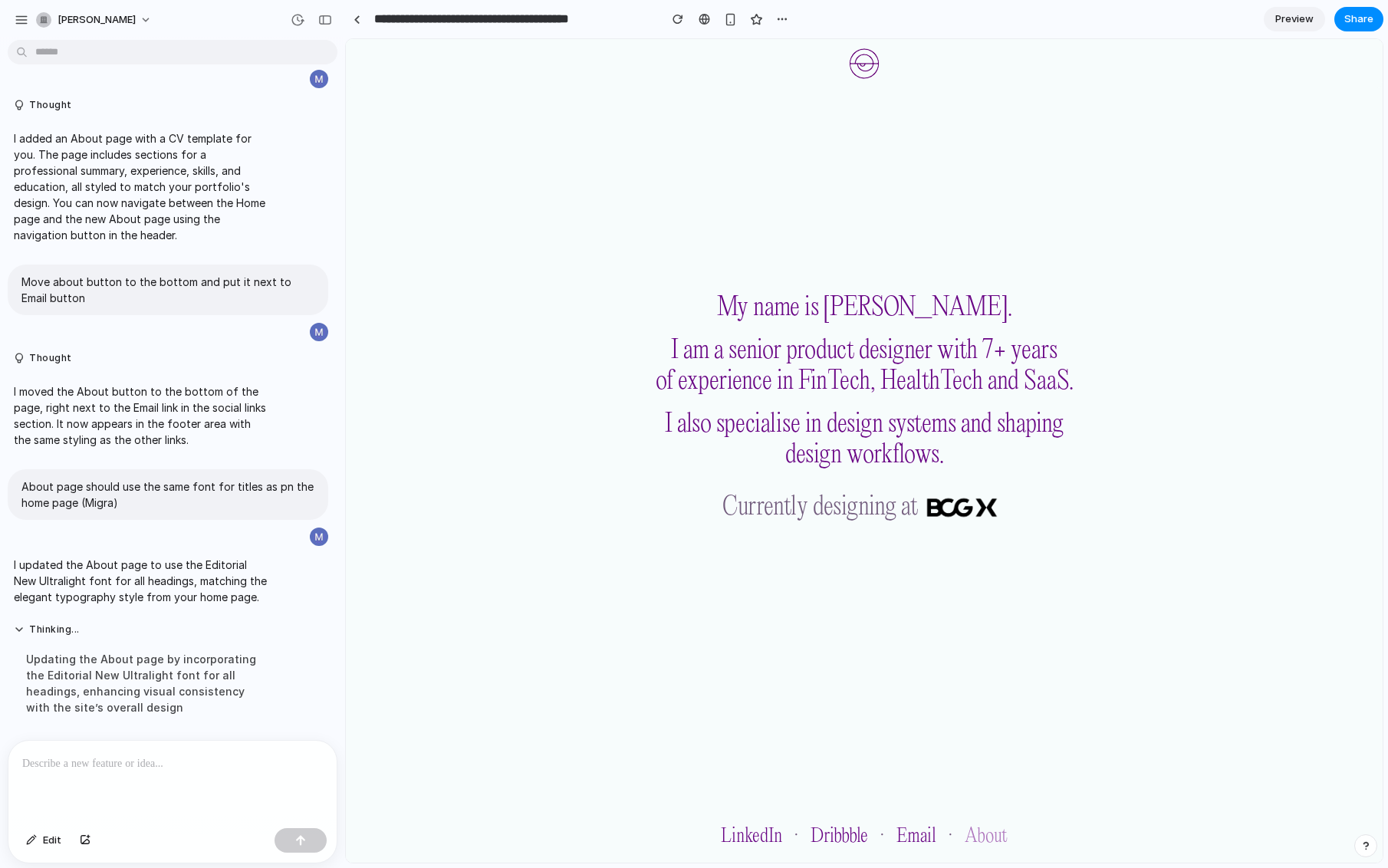
click at [997, 840] on link "About" at bounding box center [986, 837] width 43 height 22
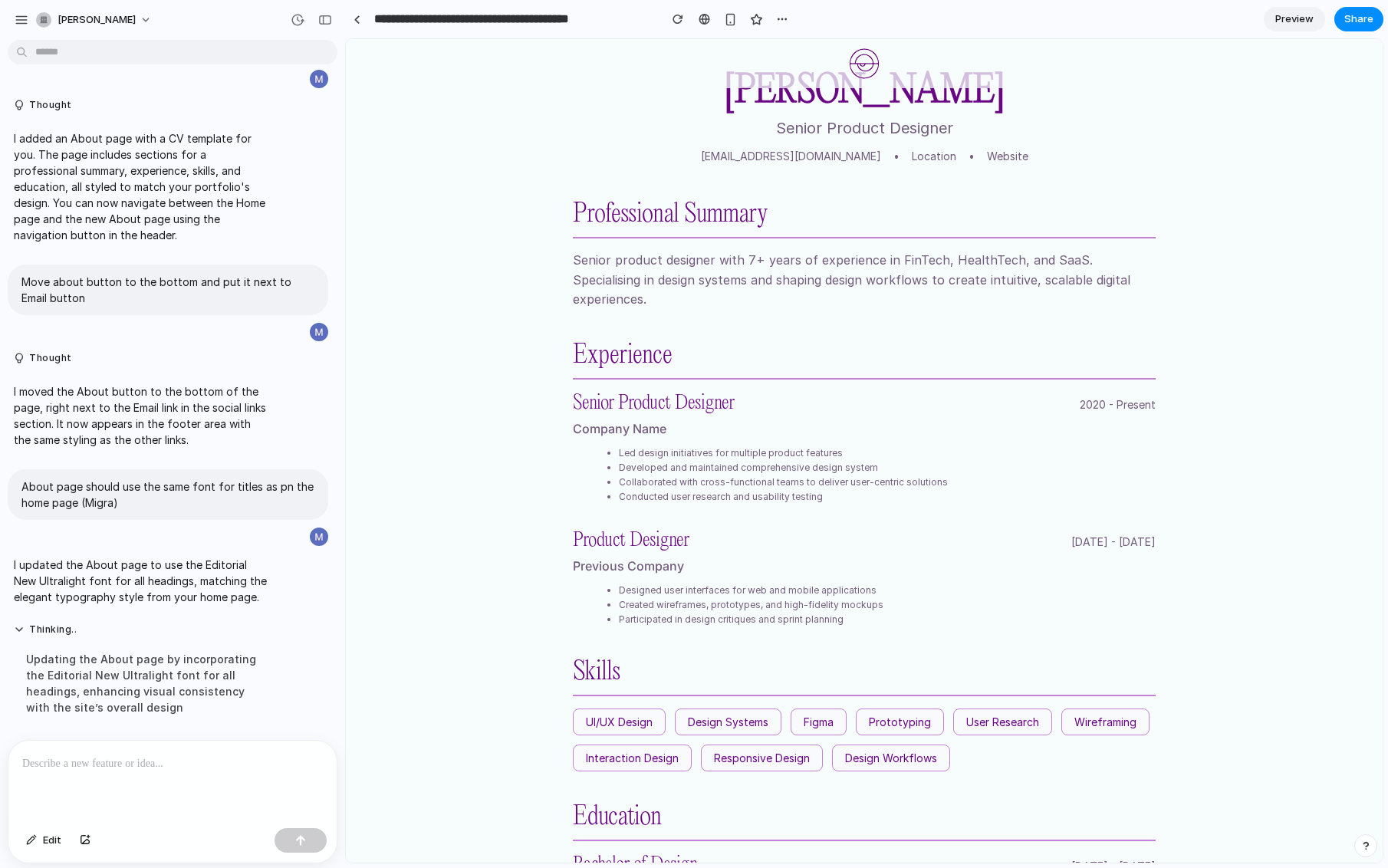
click at [705, 289] on p "Senior product designer with 7+ years of experience in FinTech, HealthTech, and…" at bounding box center [864, 280] width 583 height 59
click at [871, 49] on img at bounding box center [864, 63] width 31 height 31
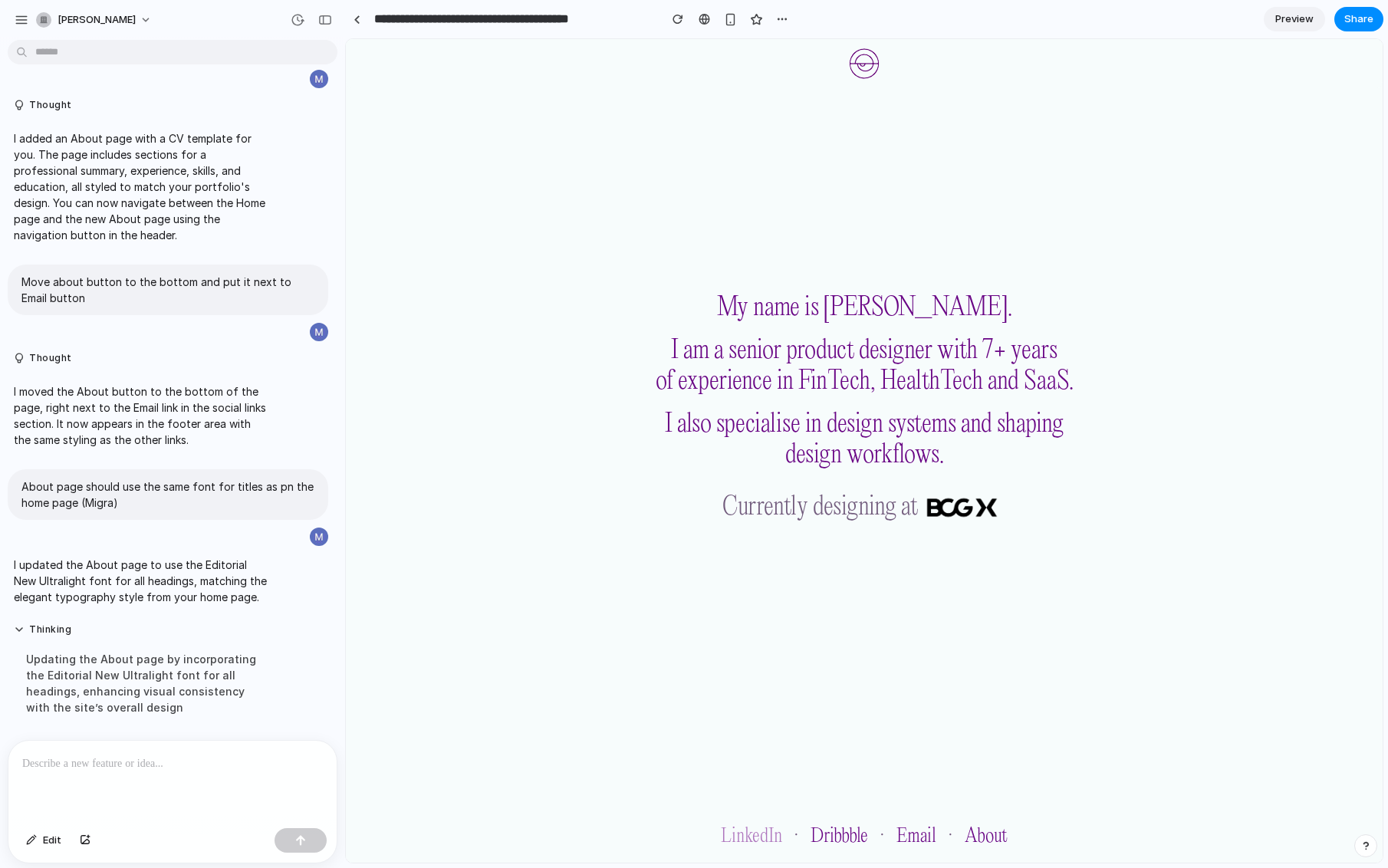
click at [770, 837] on link "LinkedIn" at bounding box center [751, 837] width 61 height 22
click at [826, 836] on link "Dribbble" at bounding box center [839, 837] width 58 height 22
drag, startPoint x: 916, startPoint y: 844, endPoint x: 983, endPoint y: 842, distance: 67.0
click at [917, 844] on link "Email" at bounding box center [916, 837] width 40 height 22
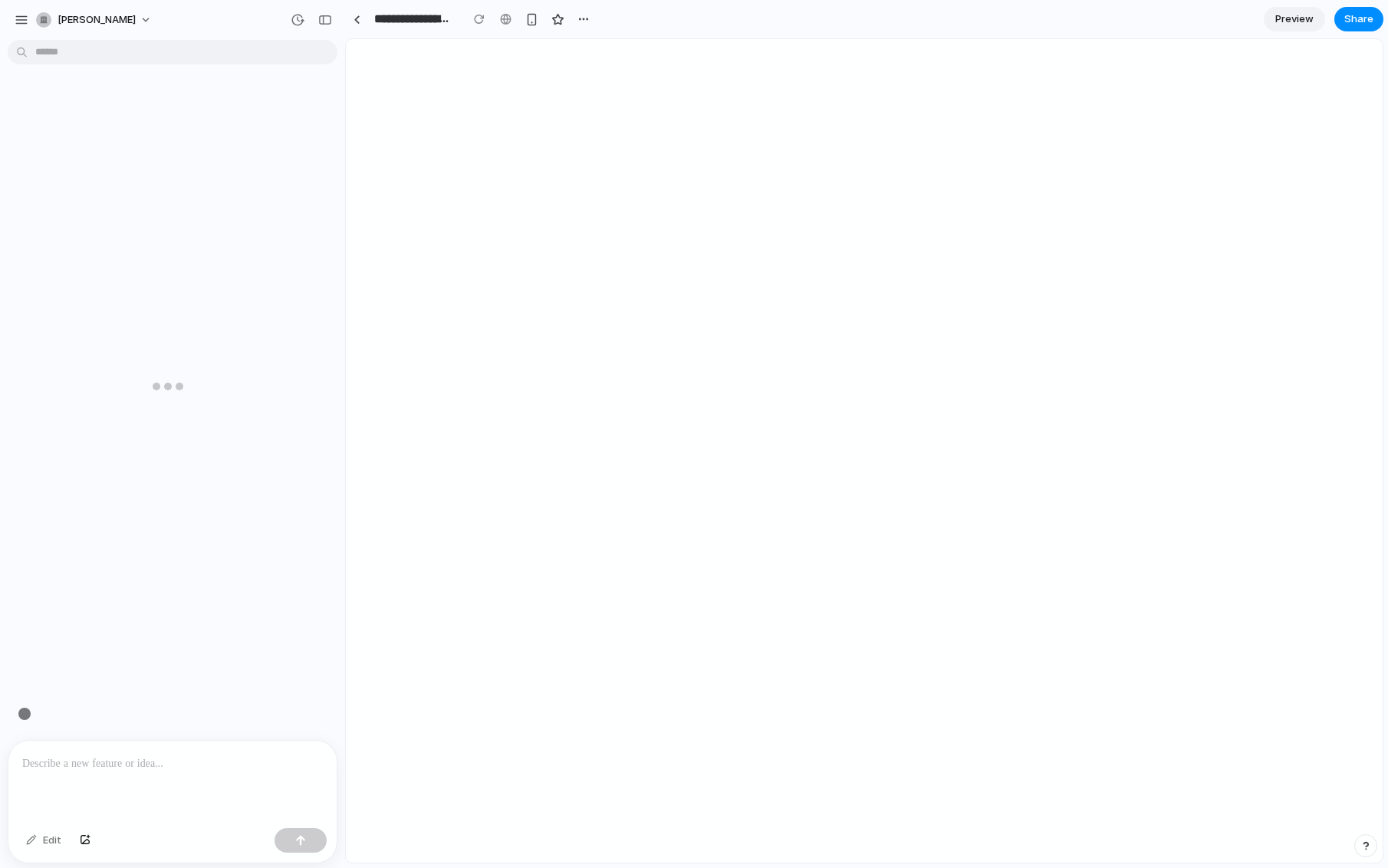
type input "**********"
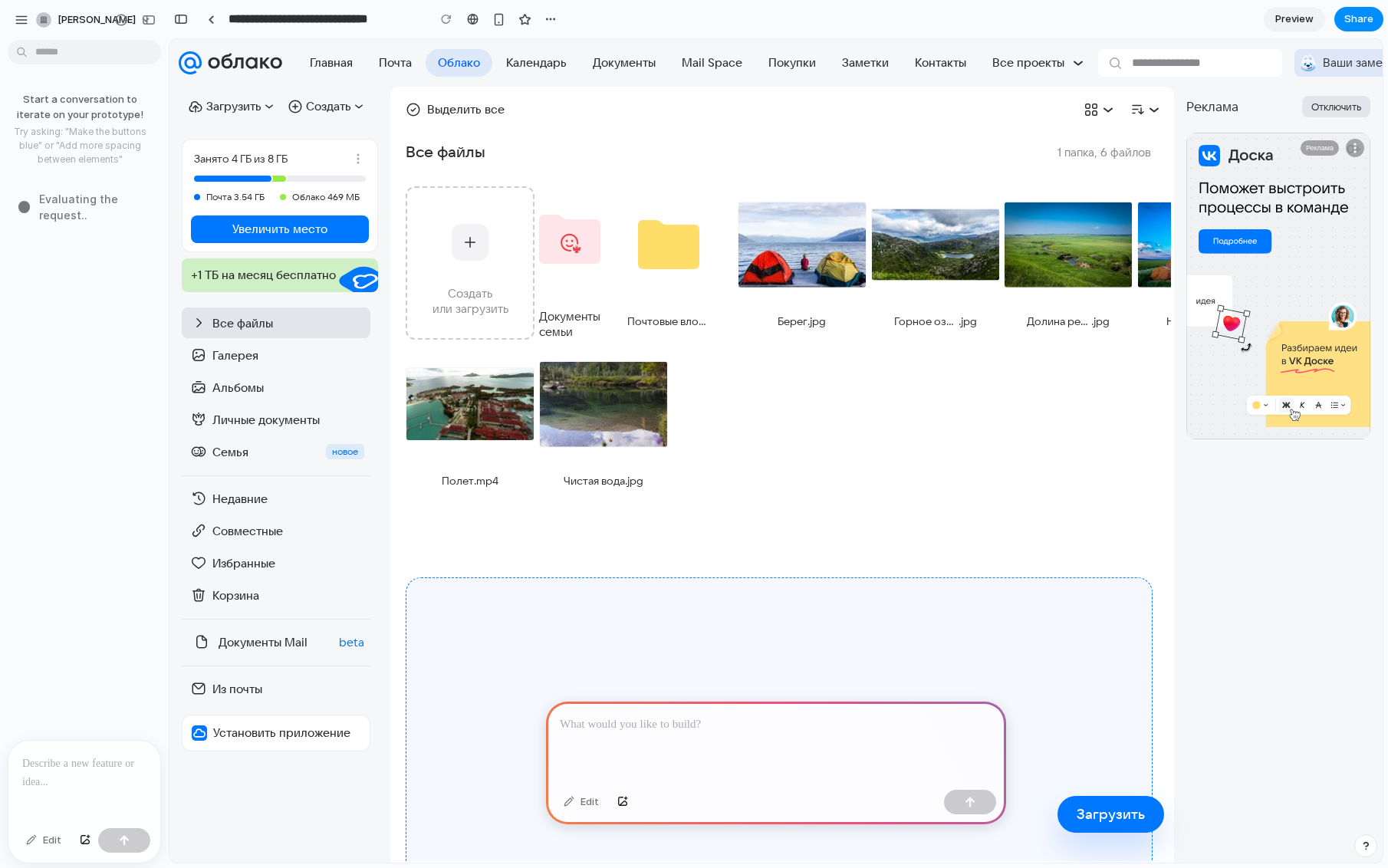
click at [639, 747] on div at bounding box center [776, 742] width 460 height 82
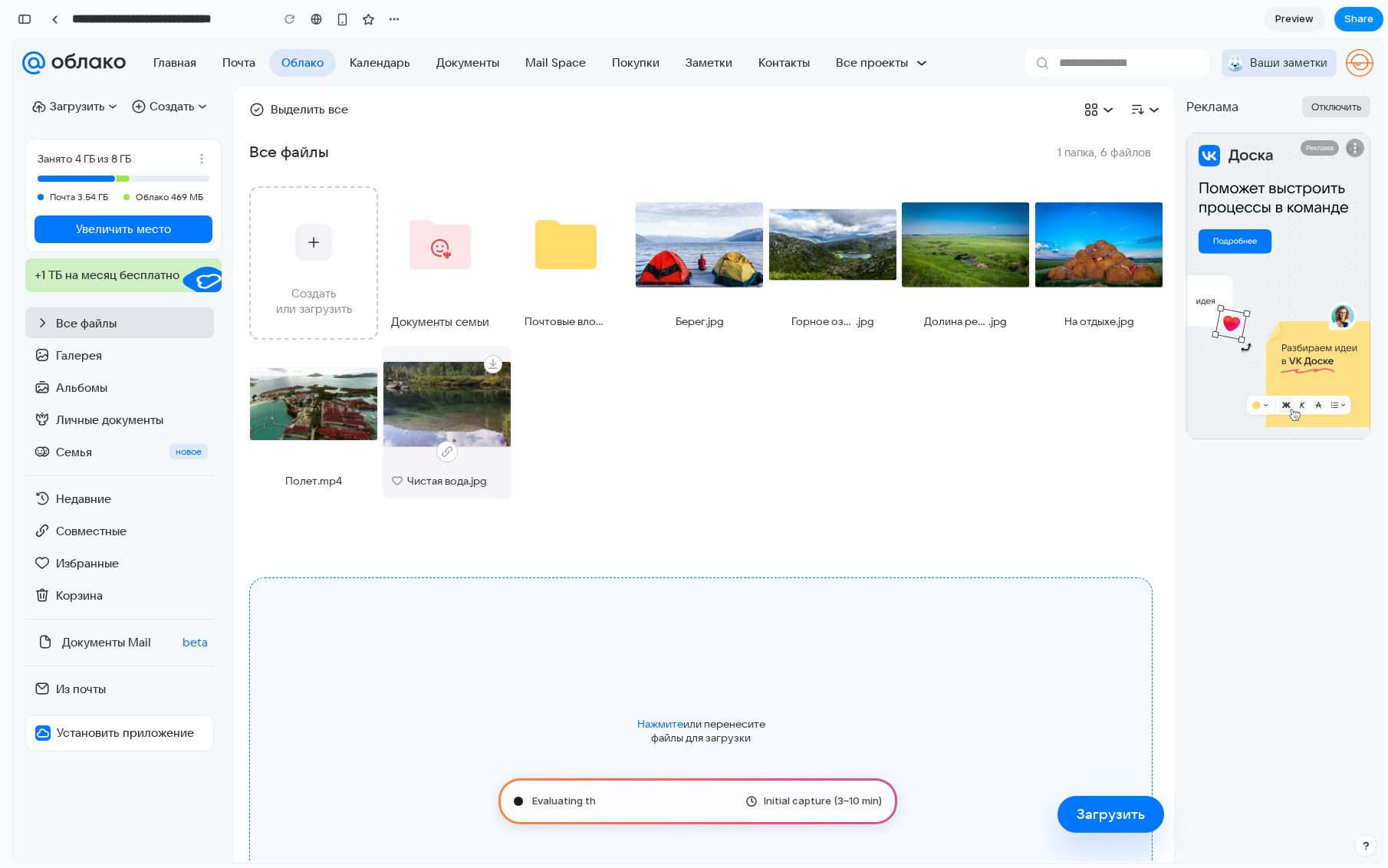
type input "**********"
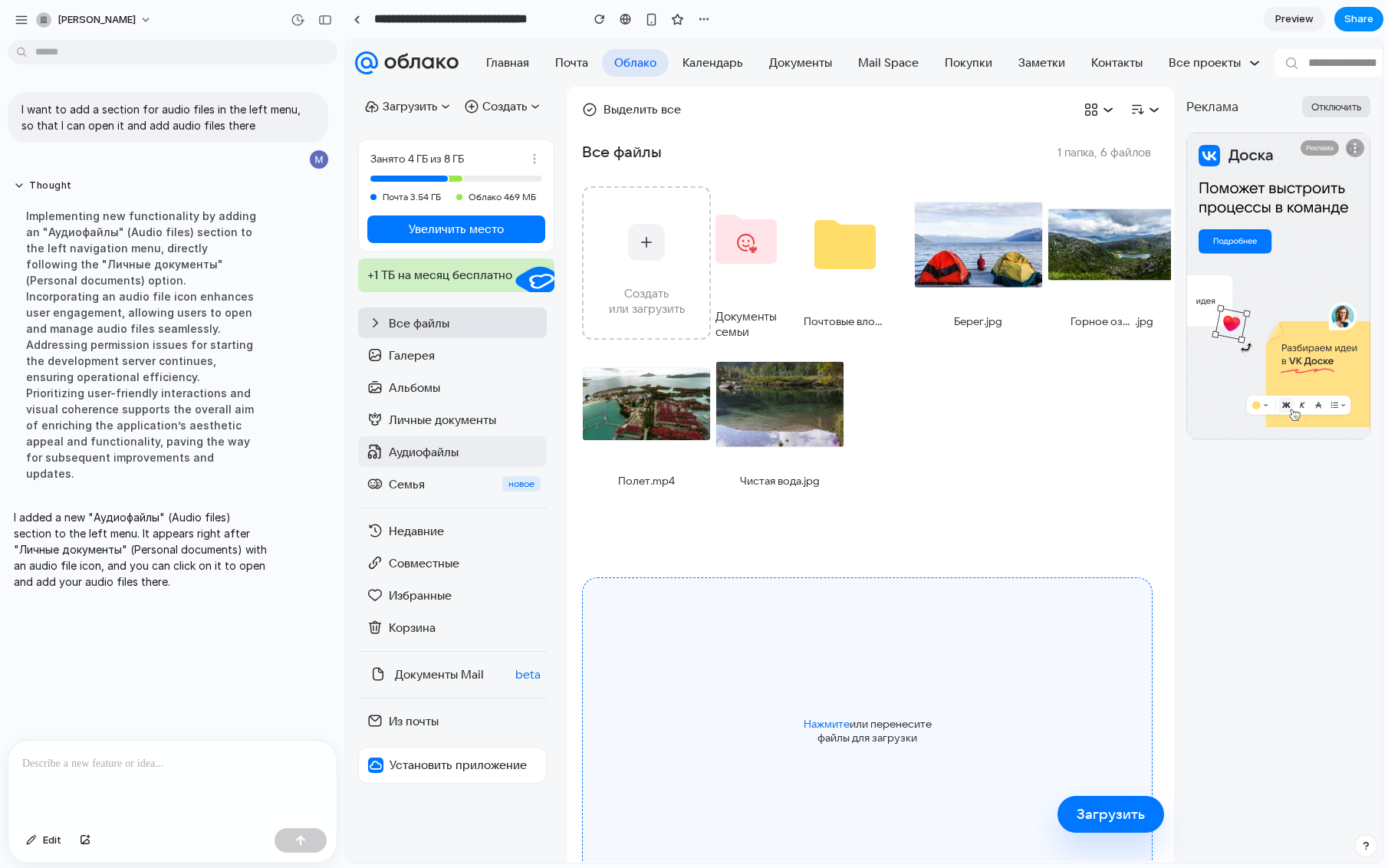
click at [444, 454] on div "Аудиофайлы" at bounding box center [465, 451] width 152 height 15
click at [491, 440] on div "Аудиофайлы" at bounding box center [452, 451] width 189 height 31
click at [480, 446] on div "Аудиофайлы" at bounding box center [465, 451] width 152 height 15
drag, startPoint x: 467, startPoint y: 632, endPoint x: 456, endPoint y: 617, distance: 18.6
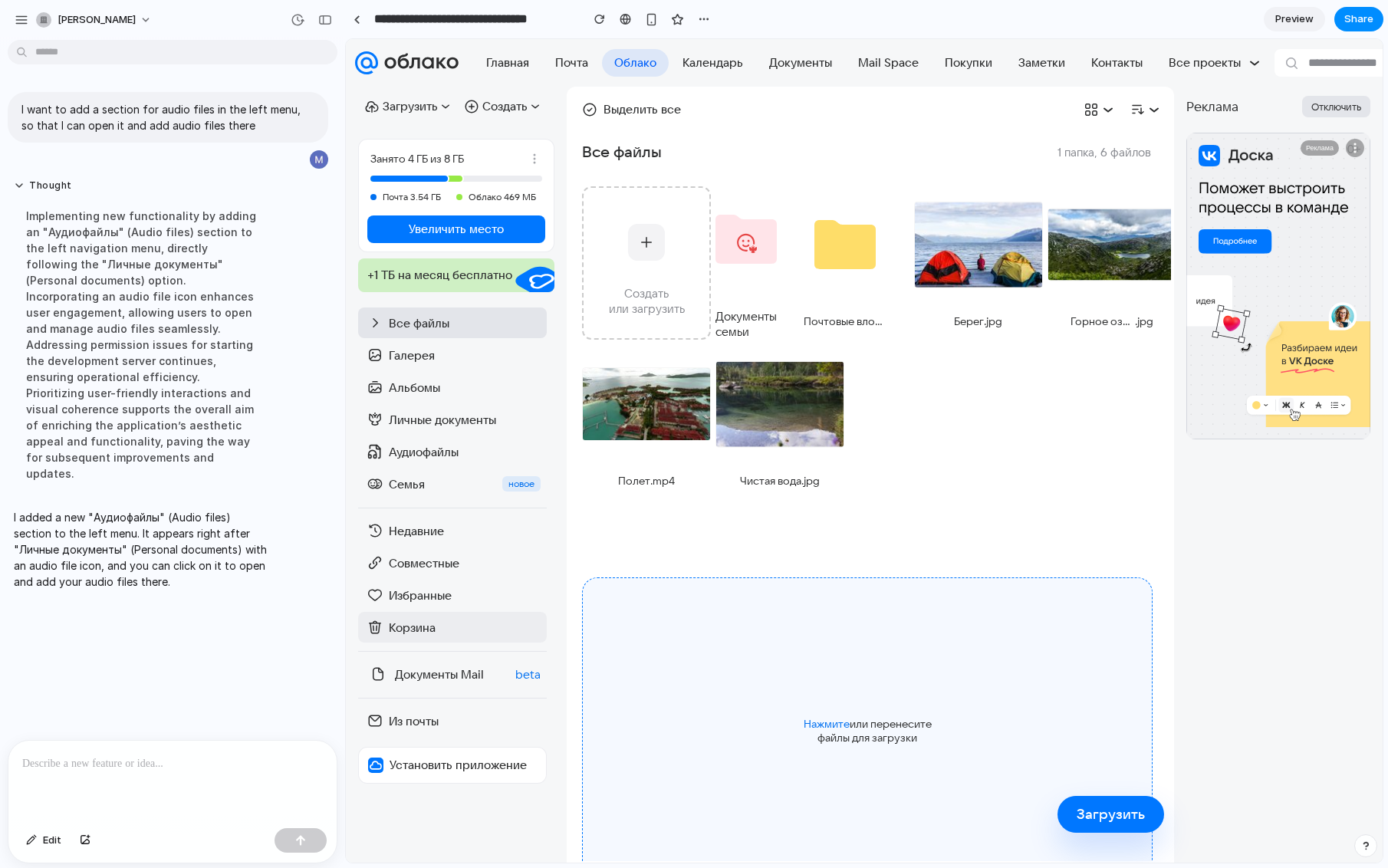
click at [467, 631] on div "Корзина" at bounding box center [465, 627] width 152 height 15
click at [443, 584] on div "Избранные" at bounding box center [452, 595] width 189 height 31
drag, startPoint x: 436, startPoint y: 538, endPoint x: 432, endPoint y: 510, distance: 28.3
click at [436, 538] on div "Недавние" at bounding box center [452, 530] width 189 height 31
click at [433, 451] on div "Аудиофайлы" at bounding box center [465, 451] width 152 height 15
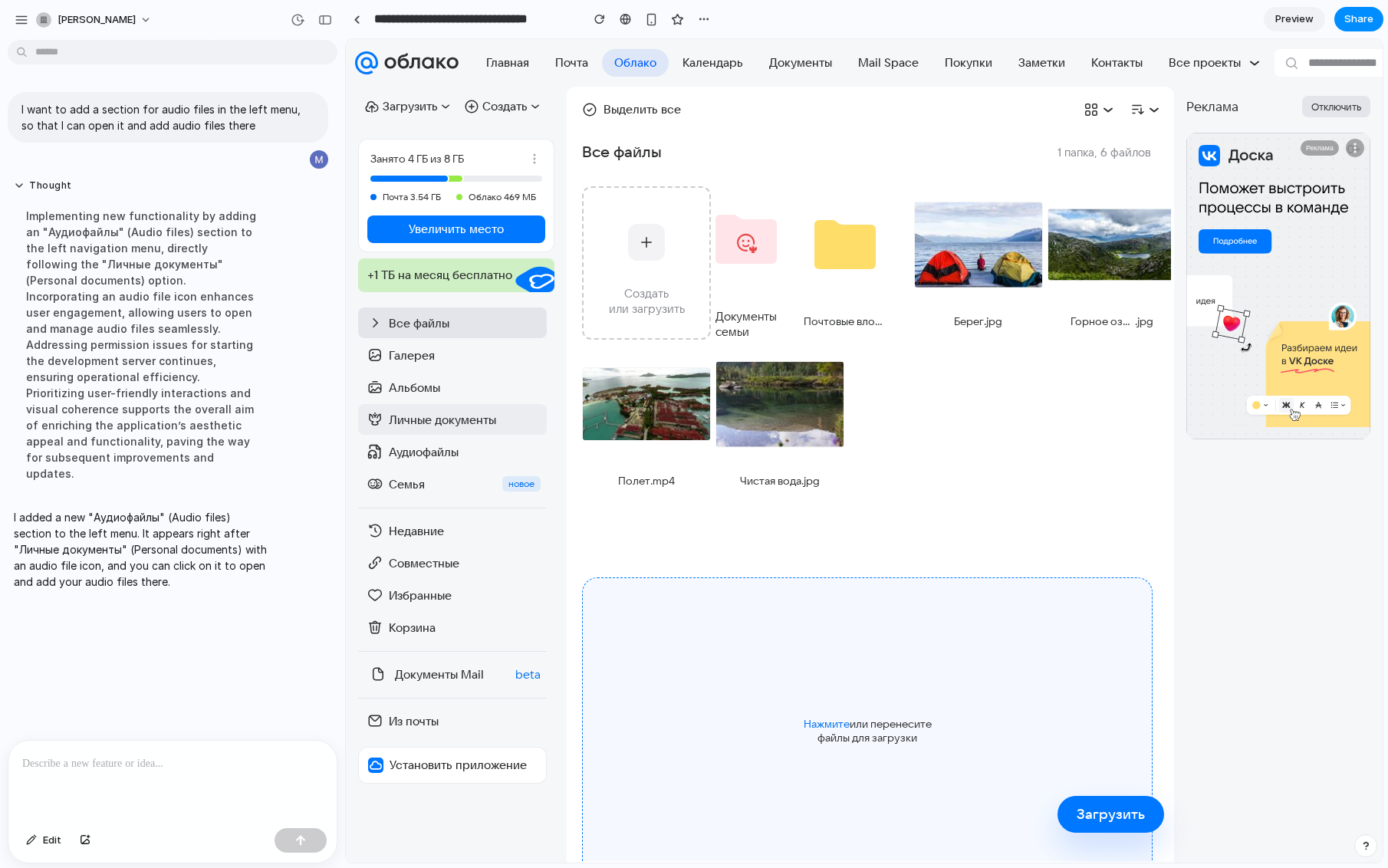
click at [506, 407] on div "Личные документы" at bounding box center [452, 419] width 189 height 31
click at [480, 442] on div "Аудиофайлы" at bounding box center [452, 451] width 189 height 31
click at [170, 766] on p at bounding box center [172, 763] width 300 height 18
click at [1110, 814] on div "Загрузить" at bounding box center [1111, 814] width 68 height 18
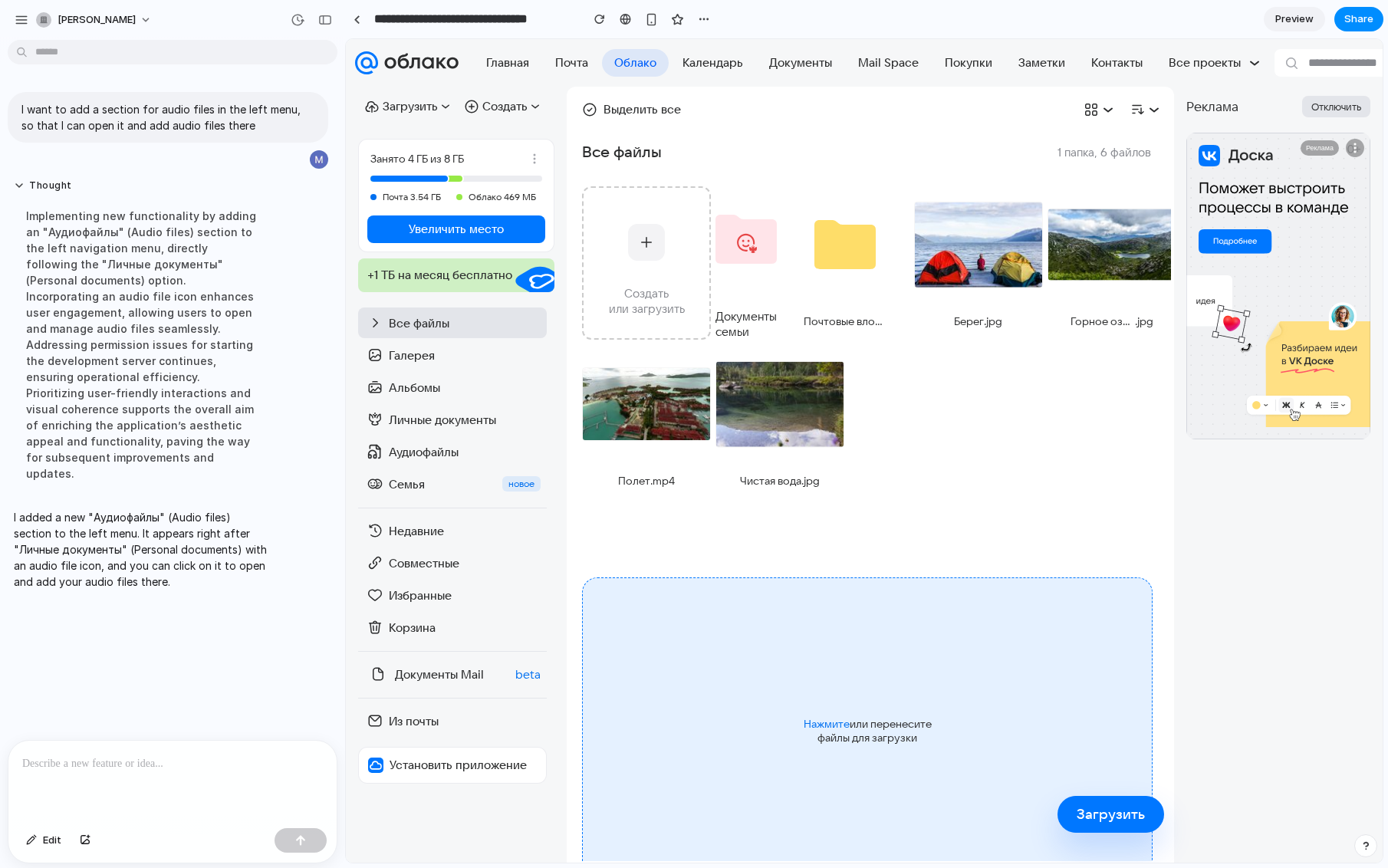
click at [990, 696] on div "Нажмите или перенесите файлы для загрузки" at bounding box center [867, 730] width 570 height 307
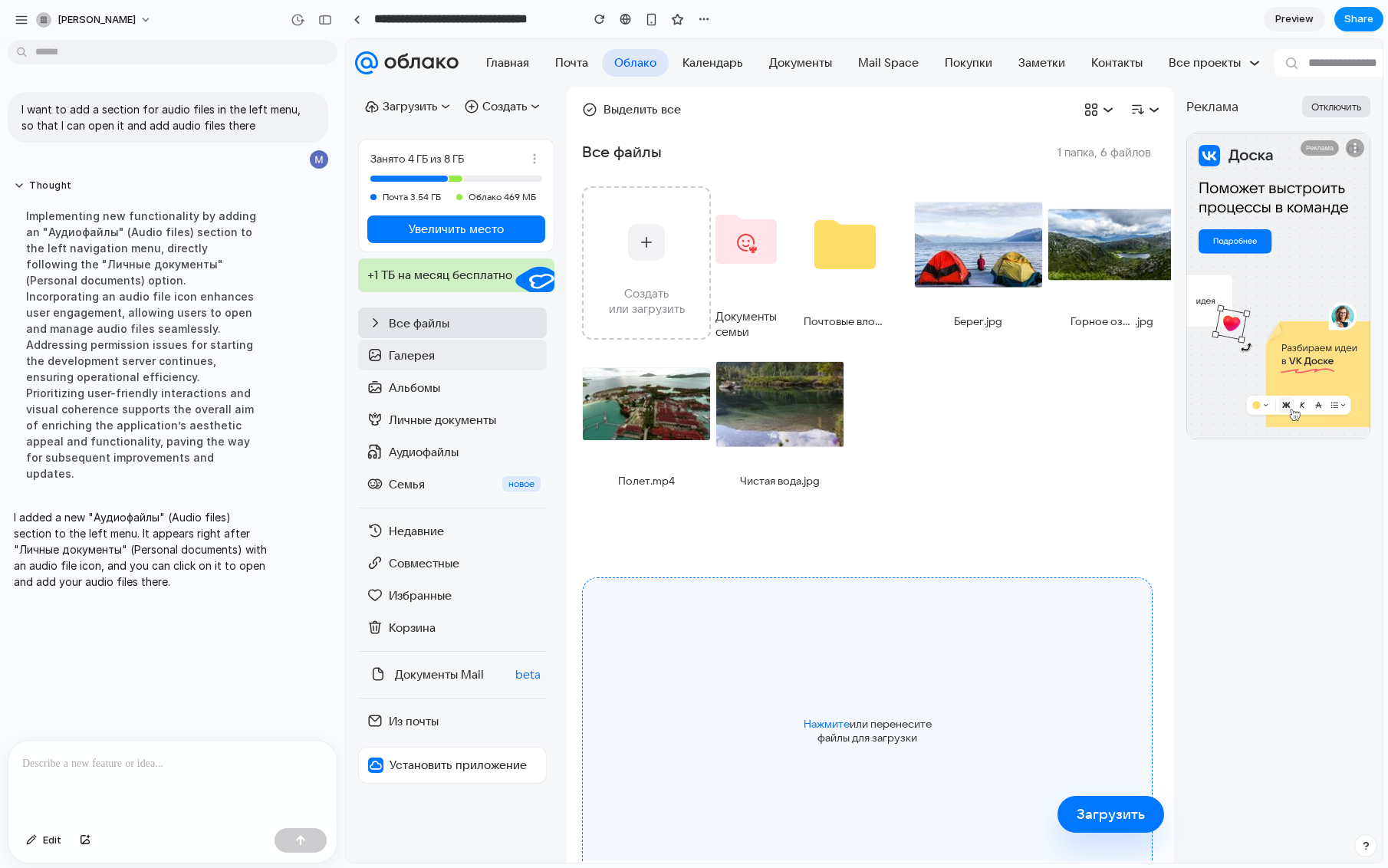
click at [456, 351] on div "Галерея" at bounding box center [465, 355] width 152 height 15
click at [432, 450] on div "Аудиофайлы" at bounding box center [465, 451] width 152 height 15
click at [212, 753] on div at bounding box center [173, 781] width 328 height 81
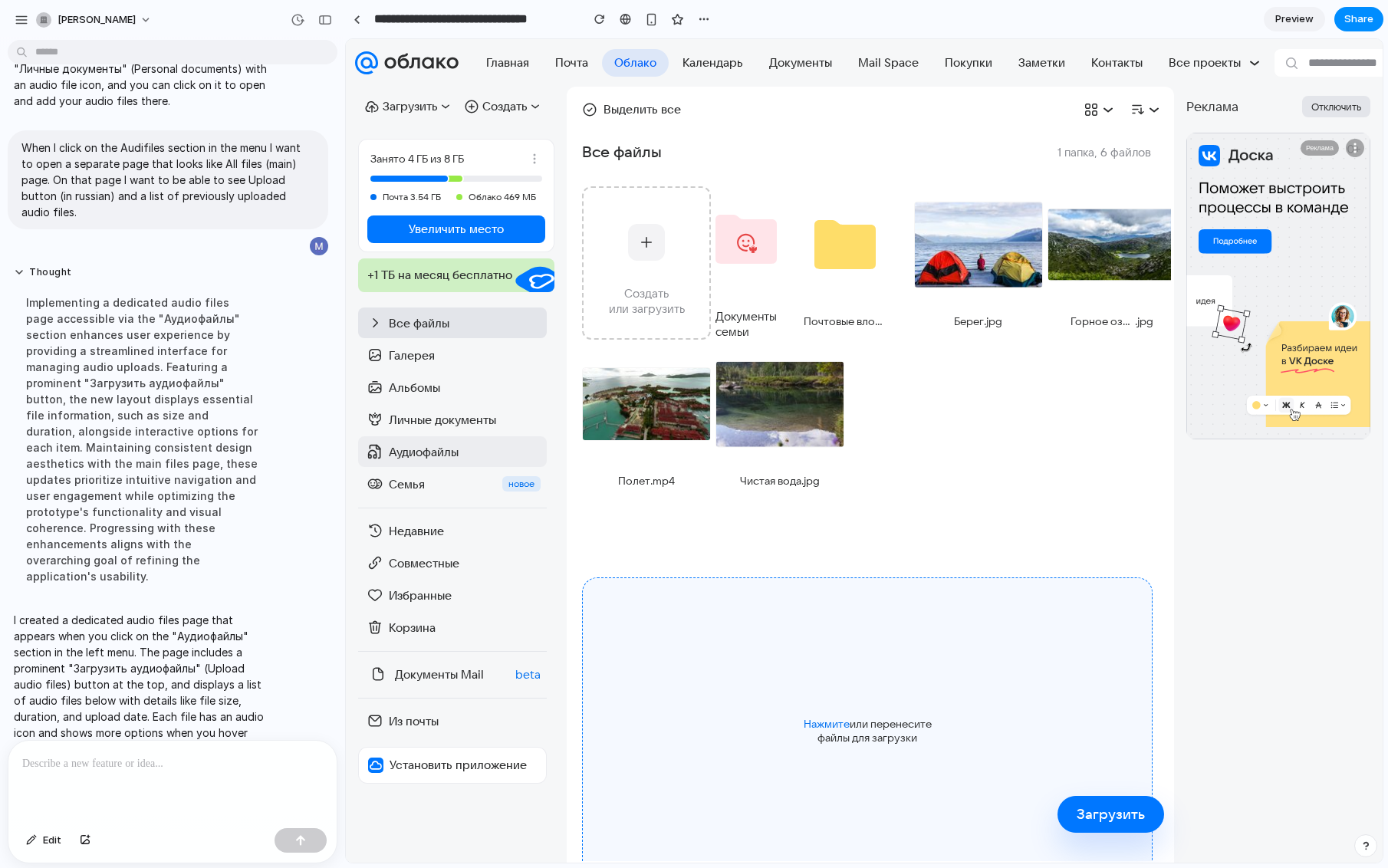
click at [477, 458] on div "Аудиофайлы" at bounding box center [465, 451] width 152 height 15
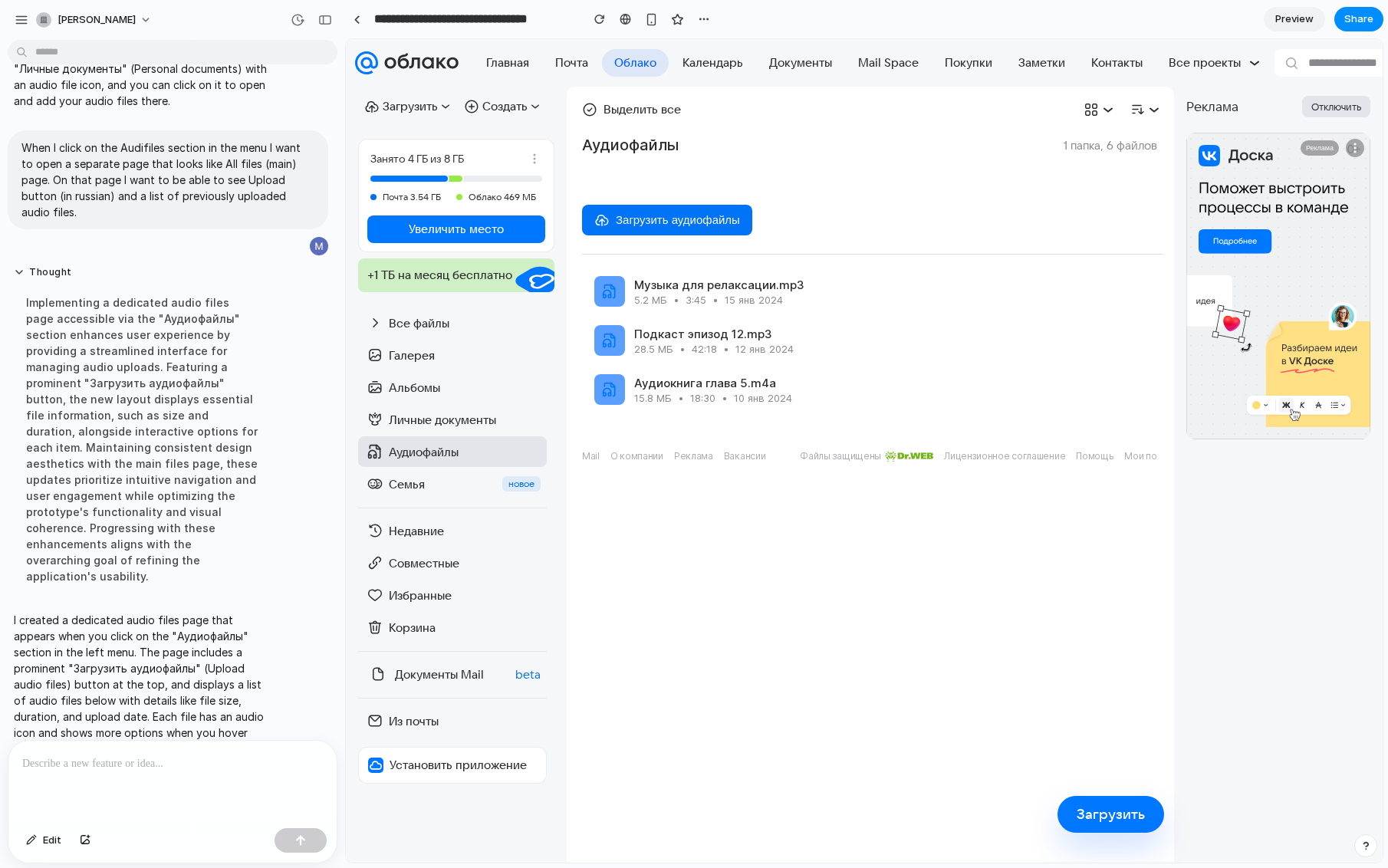
click at [714, 218] on span "Загрузить аудиофайлы" at bounding box center [678, 219] width 124 height 13
